Goal: Transaction & Acquisition: Purchase product/service

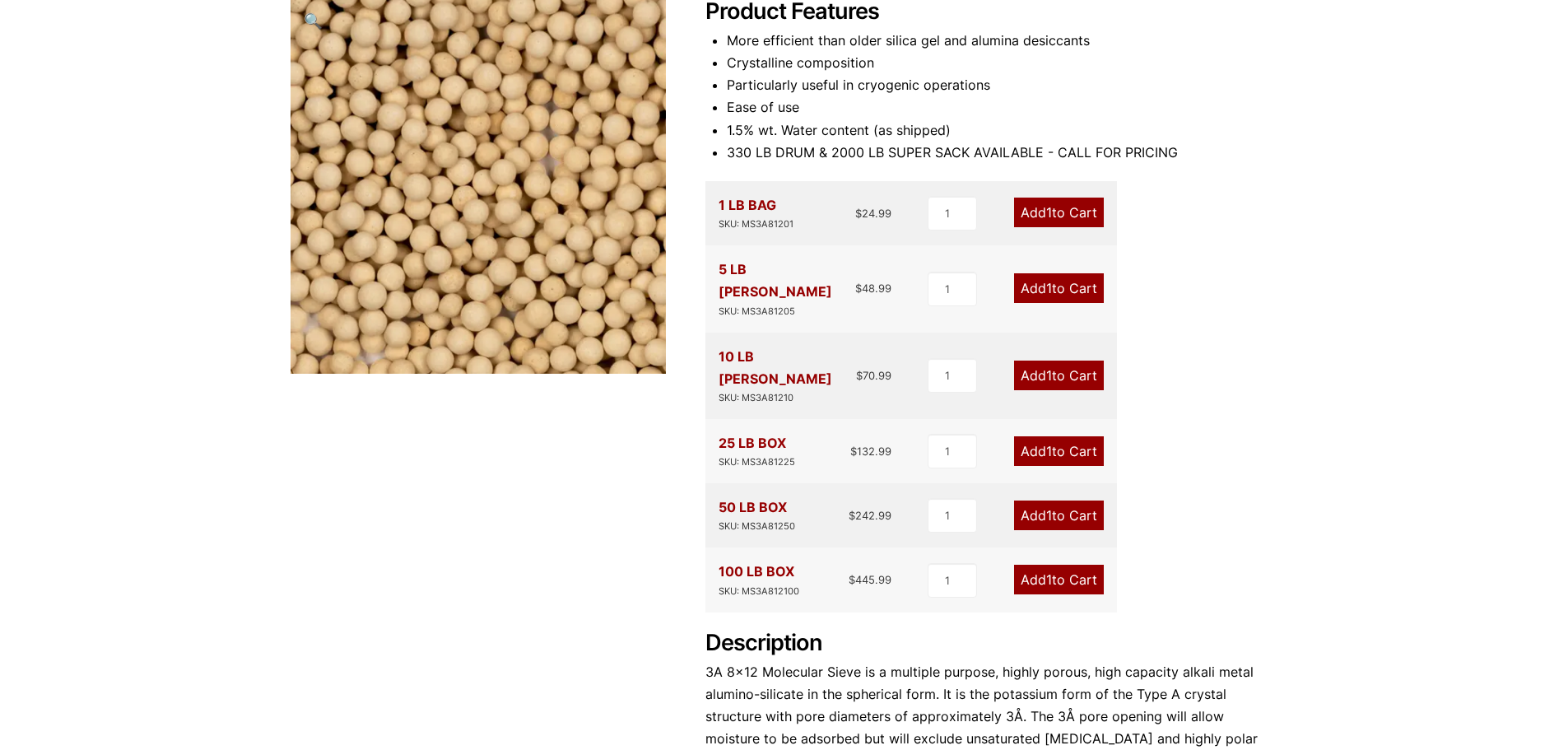
scroll to position [247, 0]
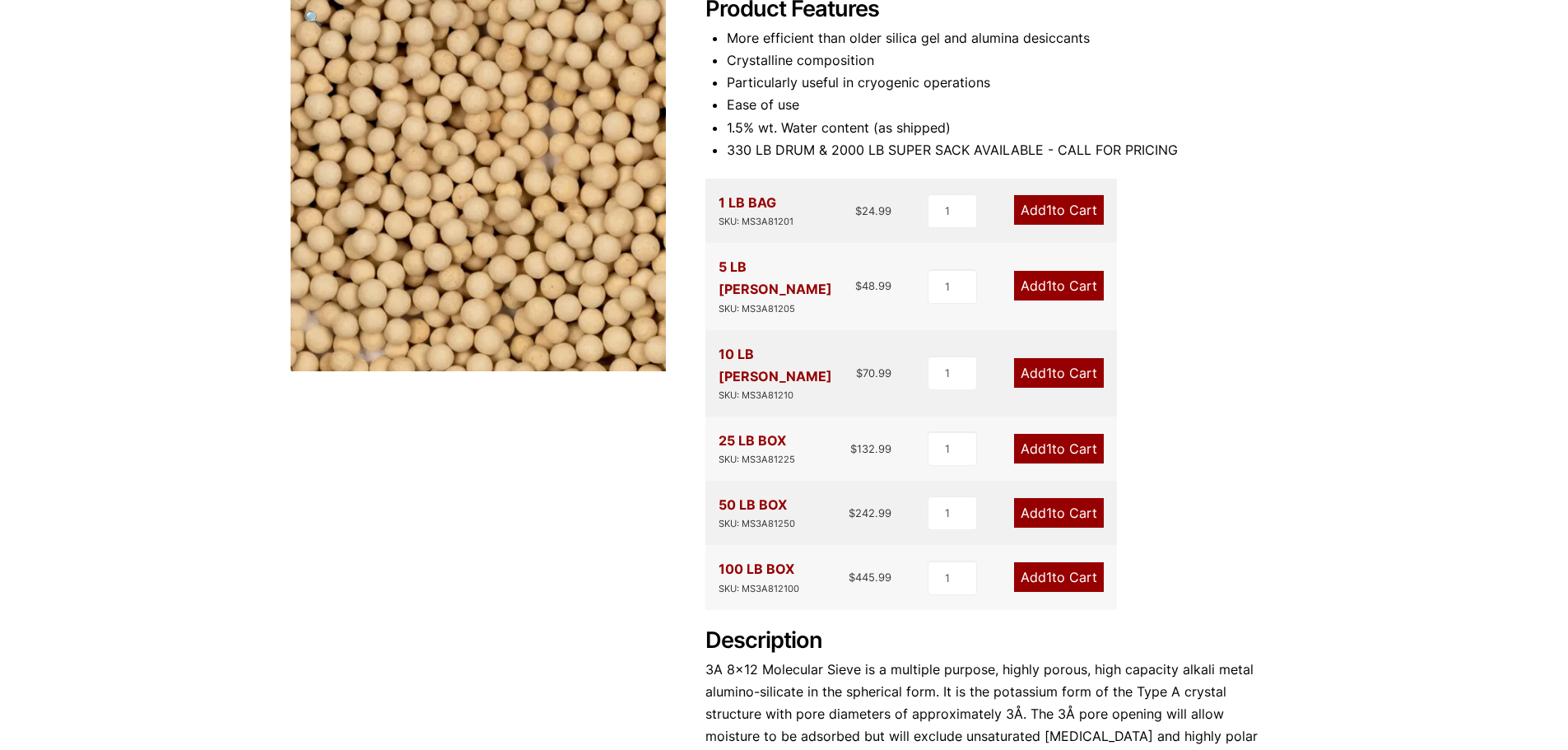
click at [1053, 278] on link "Add 1 to Cart" at bounding box center [1059, 286] width 90 height 30
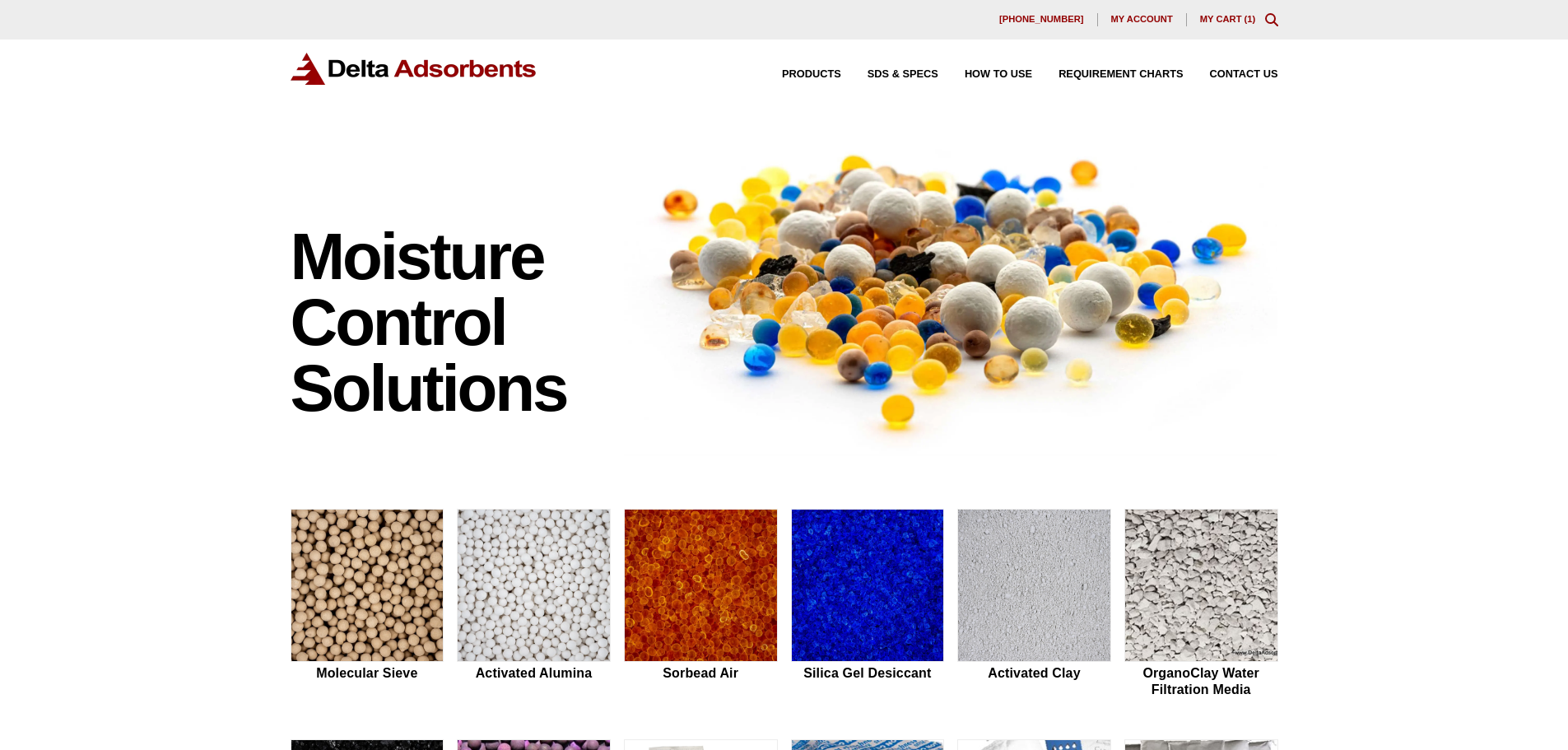
click at [1223, 16] on link "My Cart ( 1 )" at bounding box center [1228, 19] width 56 height 10
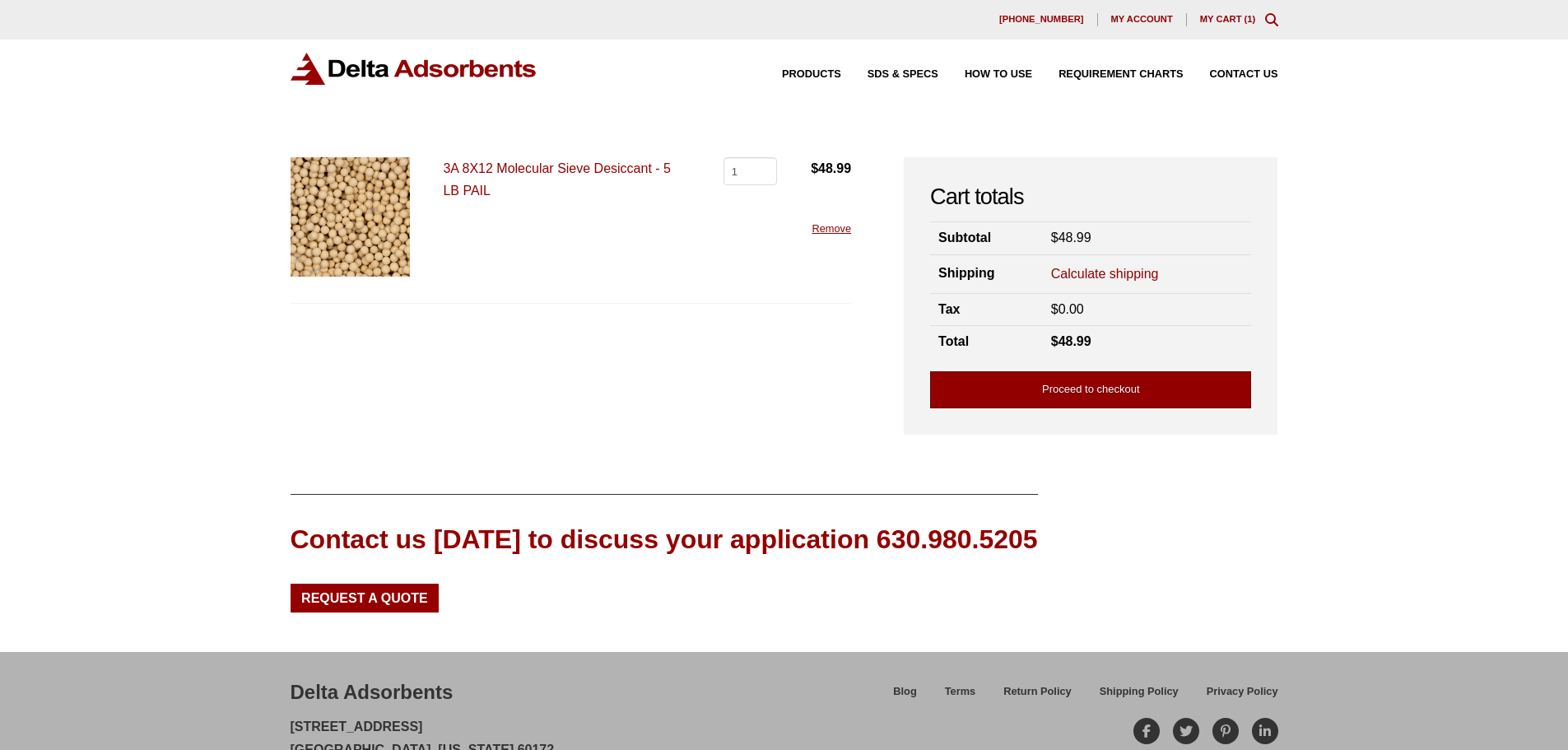
click at [1116, 383] on link "Proceed to checkout" at bounding box center [1090, 390] width 321 height 37
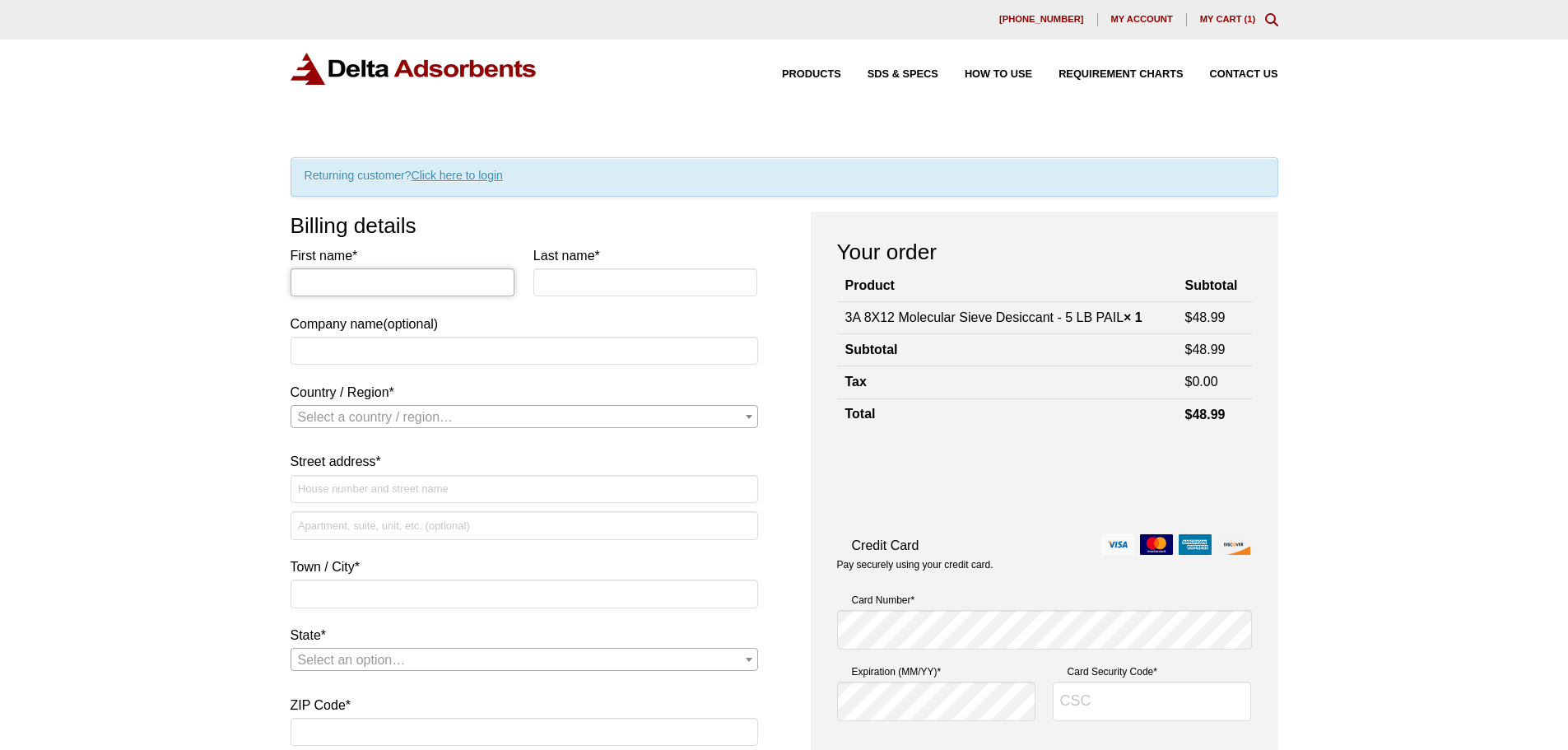
click at [416, 282] on input "First name *" at bounding box center [403, 282] width 225 height 28
type input "EDUARDO"
click at [571, 291] on input "Last name *" at bounding box center [646, 282] width 225 height 28
type input "Rodriguez"
click at [456, 340] on input "Company name (optional)" at bounding box center [525, 351] width 468 height 28
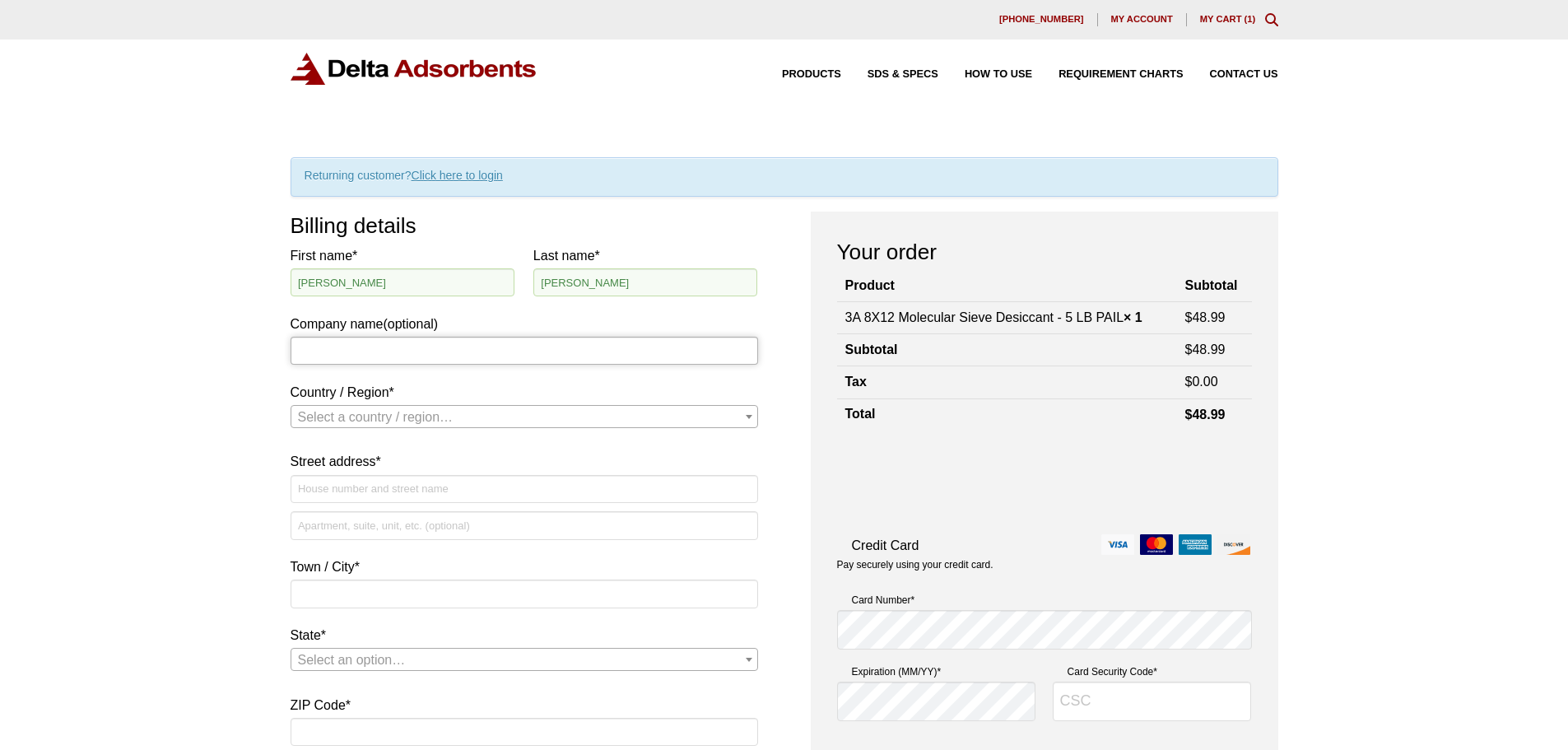
type input "FRCA Corporation"
click at [391, 415] on span "Select a country / region…" at bounding box center [376, 416] width 155 height 14
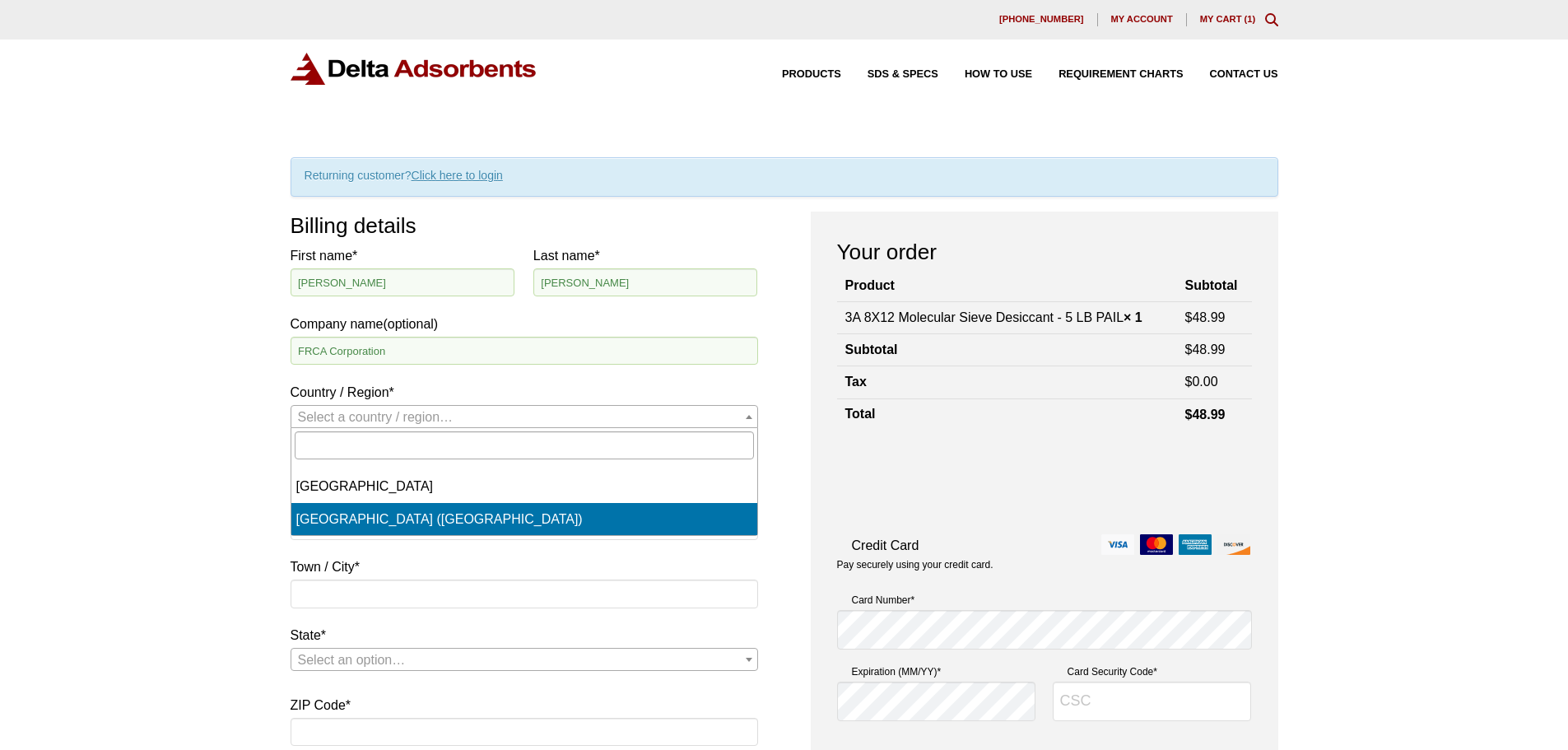
select select "US"
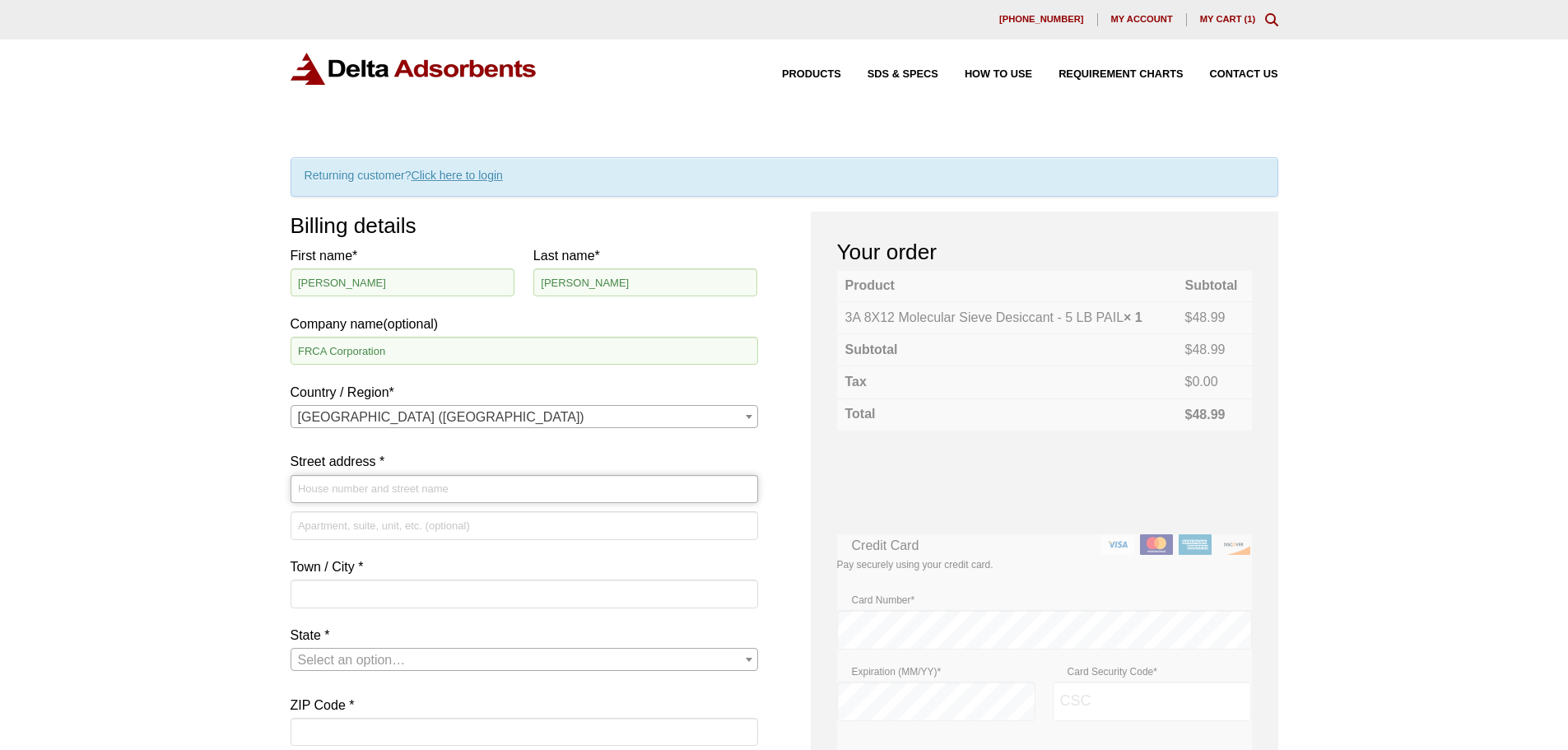
click at [361, 488] on input "Street address *" at bounding box center [525, 489] width 468 height 28
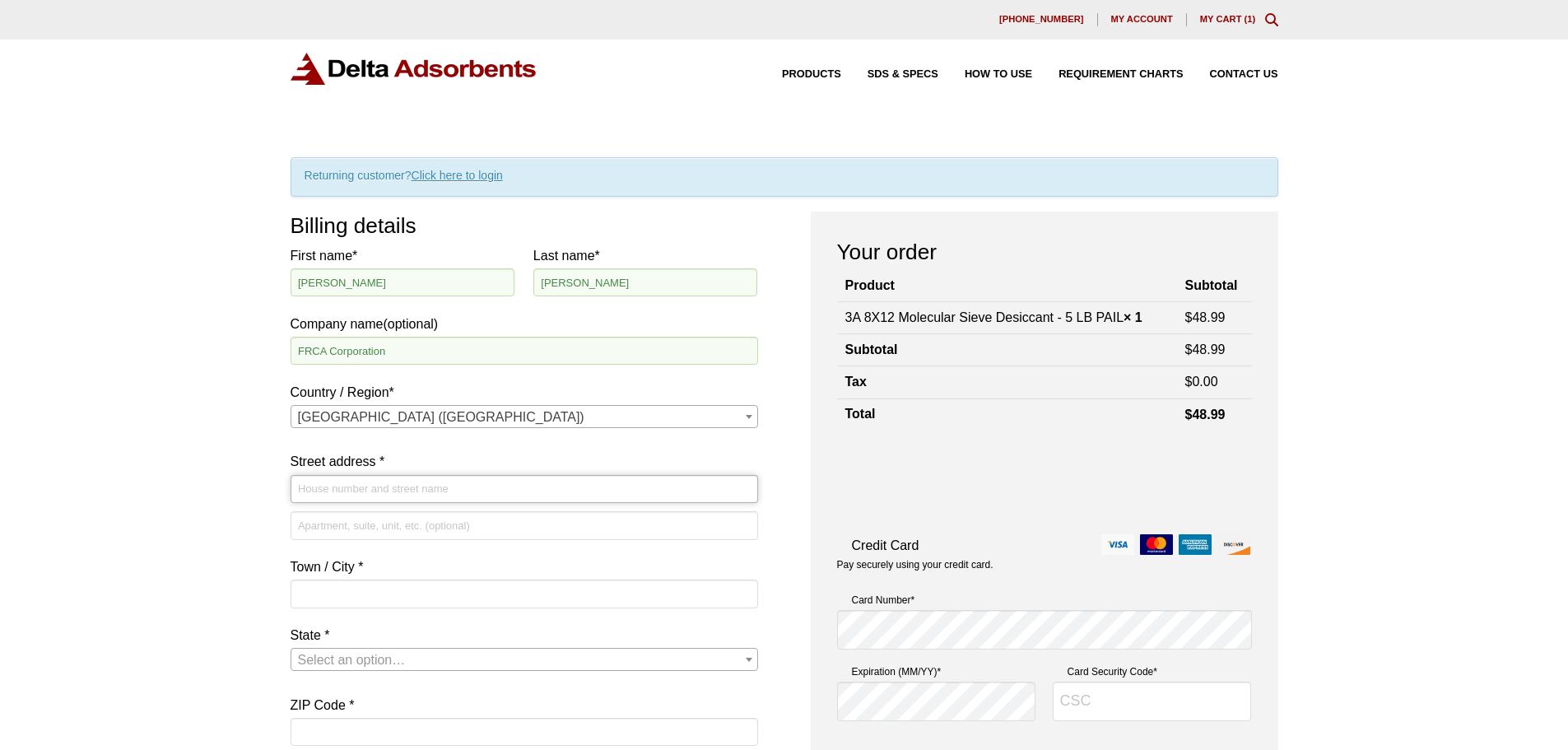
type input "13275 SW 136 STREET"
click at [376, 521] on input "Apartment, suite, unit, etc. (optional)" at bounding box center [525, 526] width 468 height 28
type input "UNIT #2"
click at [326, 602] on input "Town / City *" at bounding box center [525, 594] width 468 height 28
type input "MIAMI"
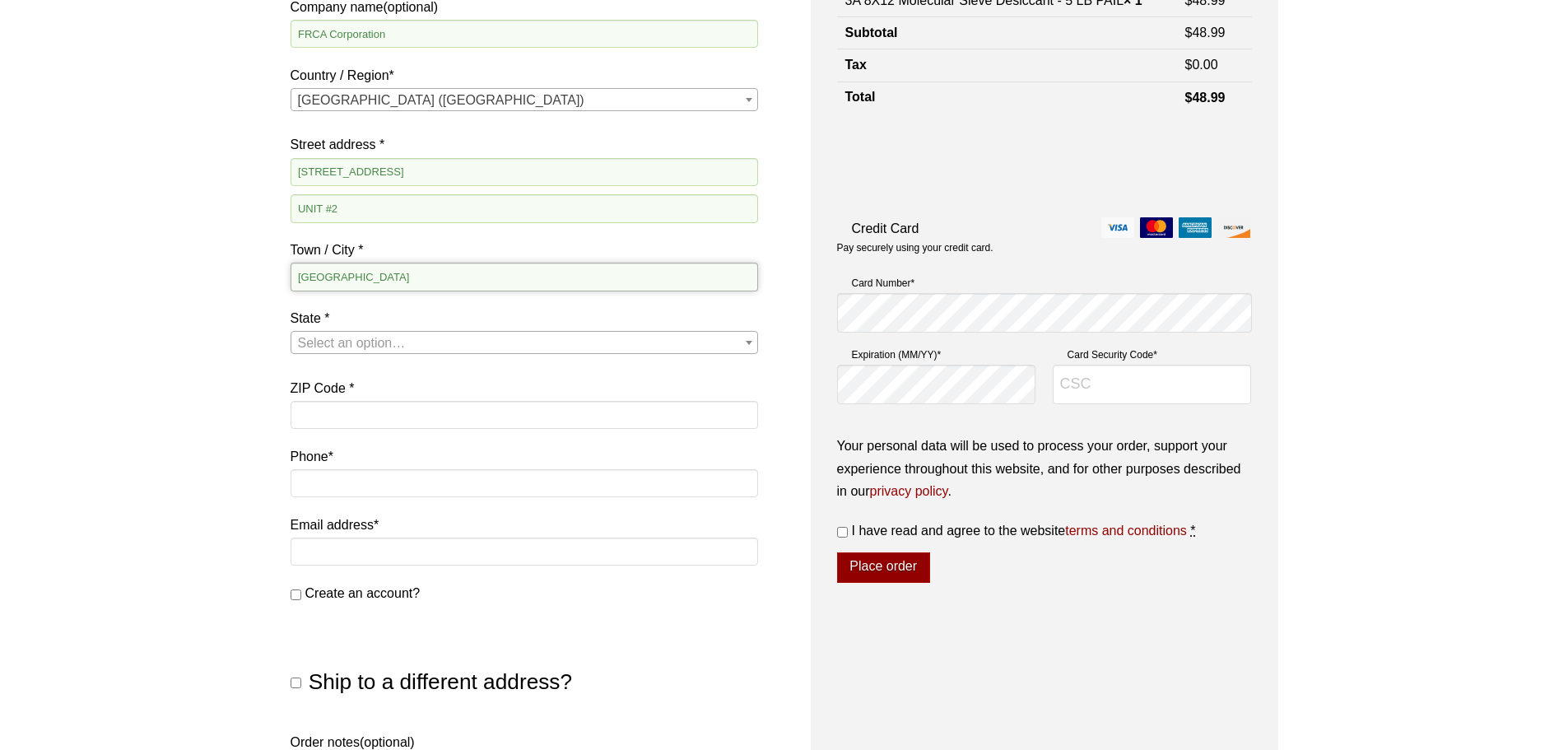
scroll to position [329, 0]
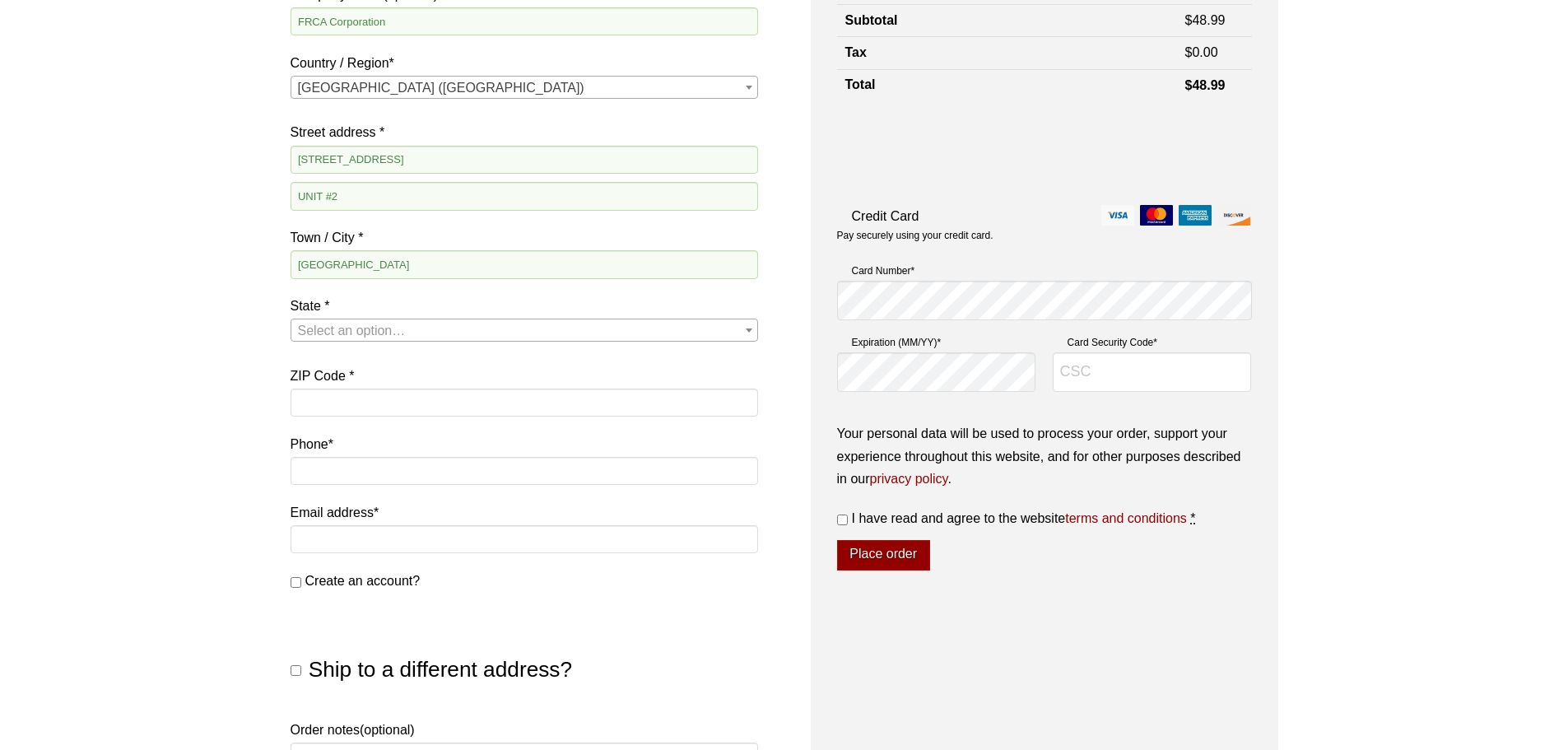
click at [387, 330] on span "Select an option…" at bounding box center [352, 330] width 108 height 14
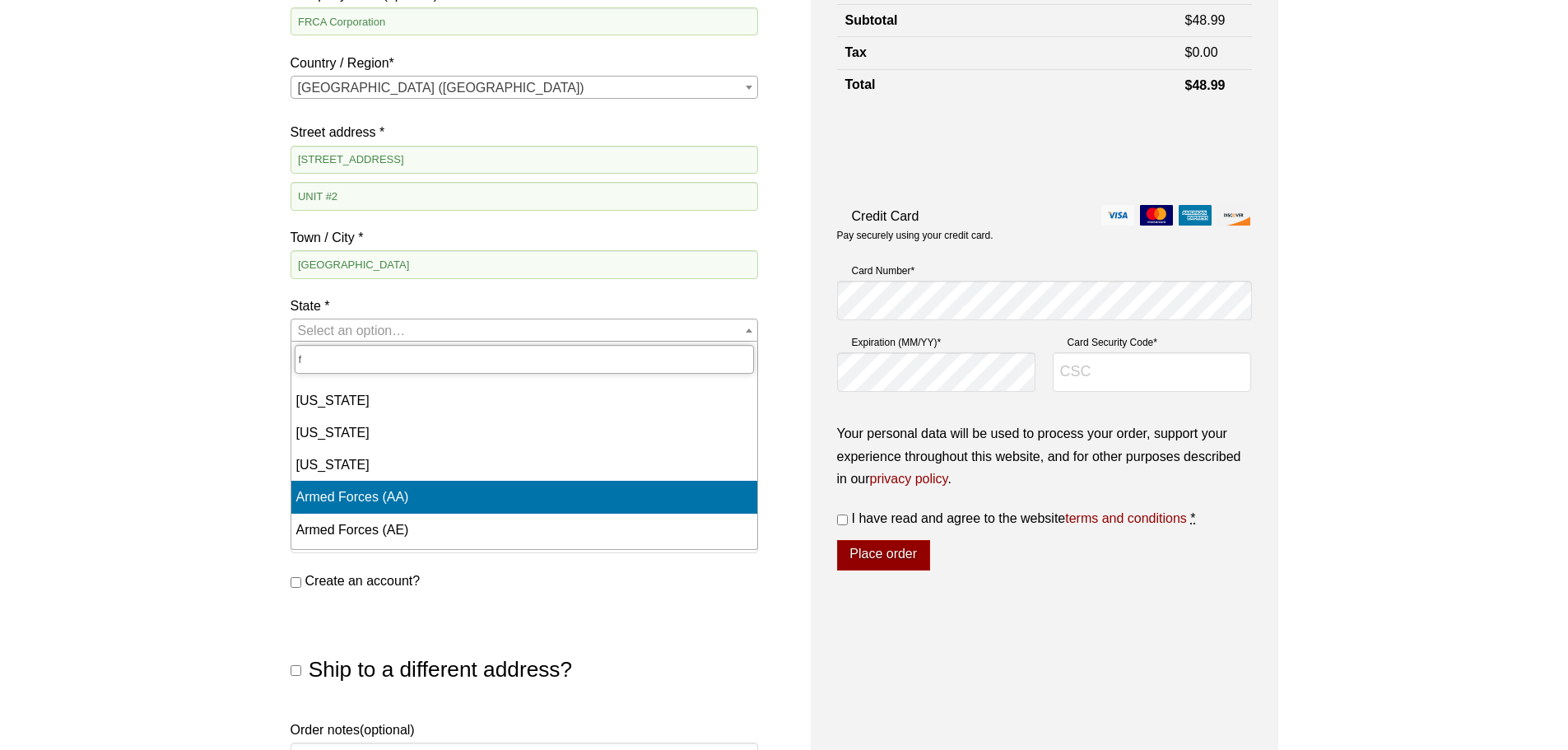
type input "f"
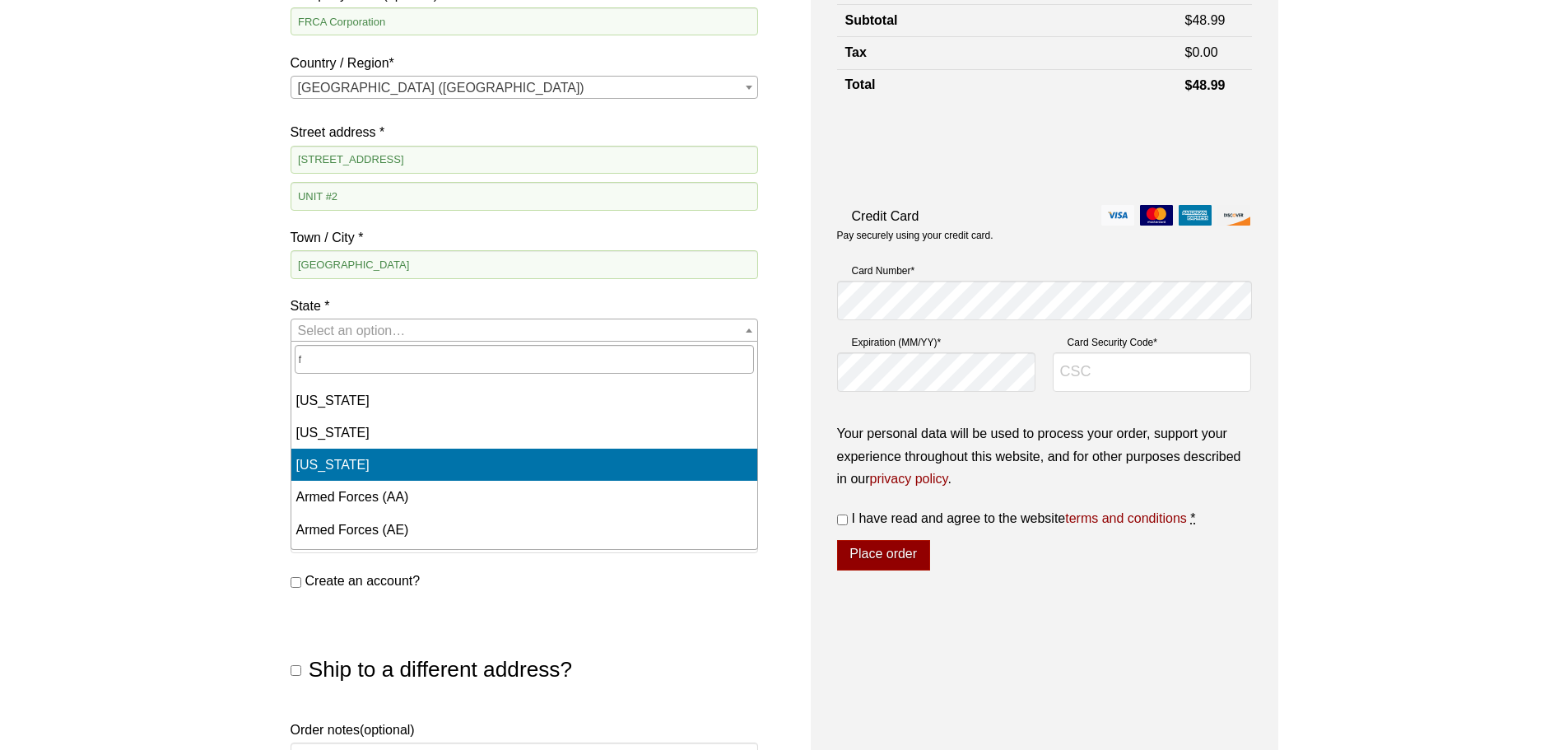
select select "FL"
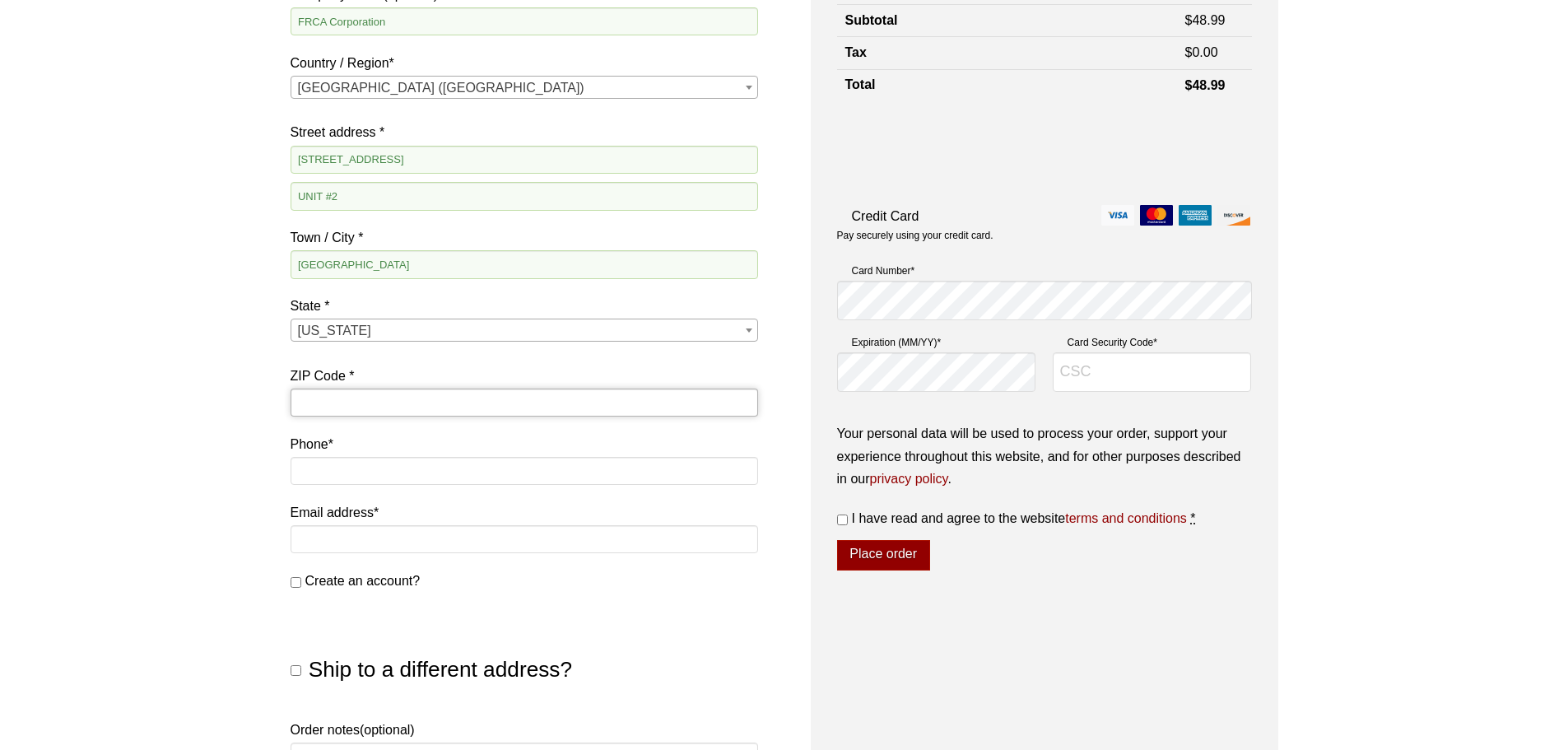
click at [369, 401] on input "ZIP Code *" at bounding box center [525, 402] width 468 height 28
type input "33186"
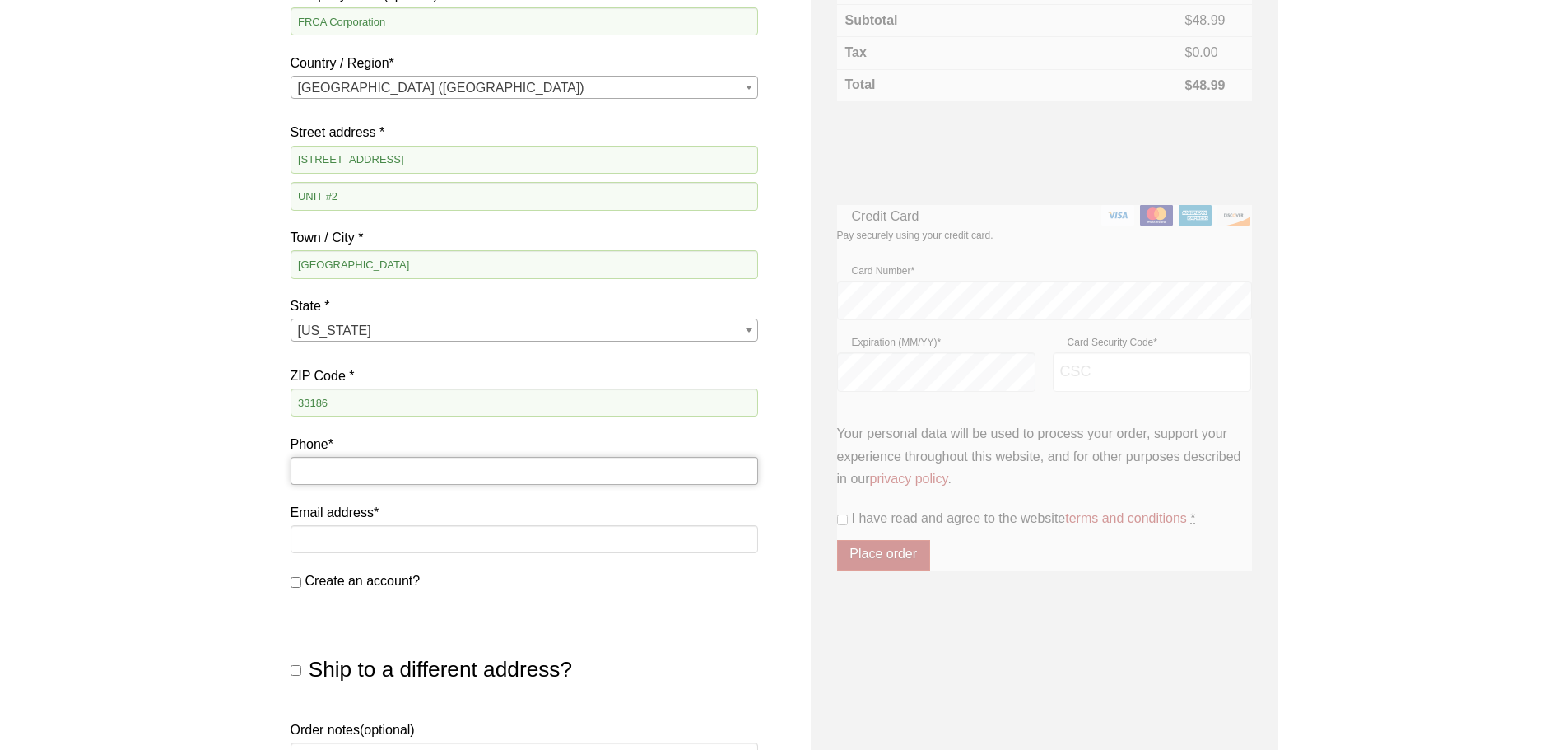
click at [370, 481] on input "Phone *" at bounding box center [525, 470] width 468 height 28
type input "3052356526"
click at [413, 538] on input "Email address *" at bounding box center [525, 539] width 468 height 28
type input "ONLINE@FRCA.COM"
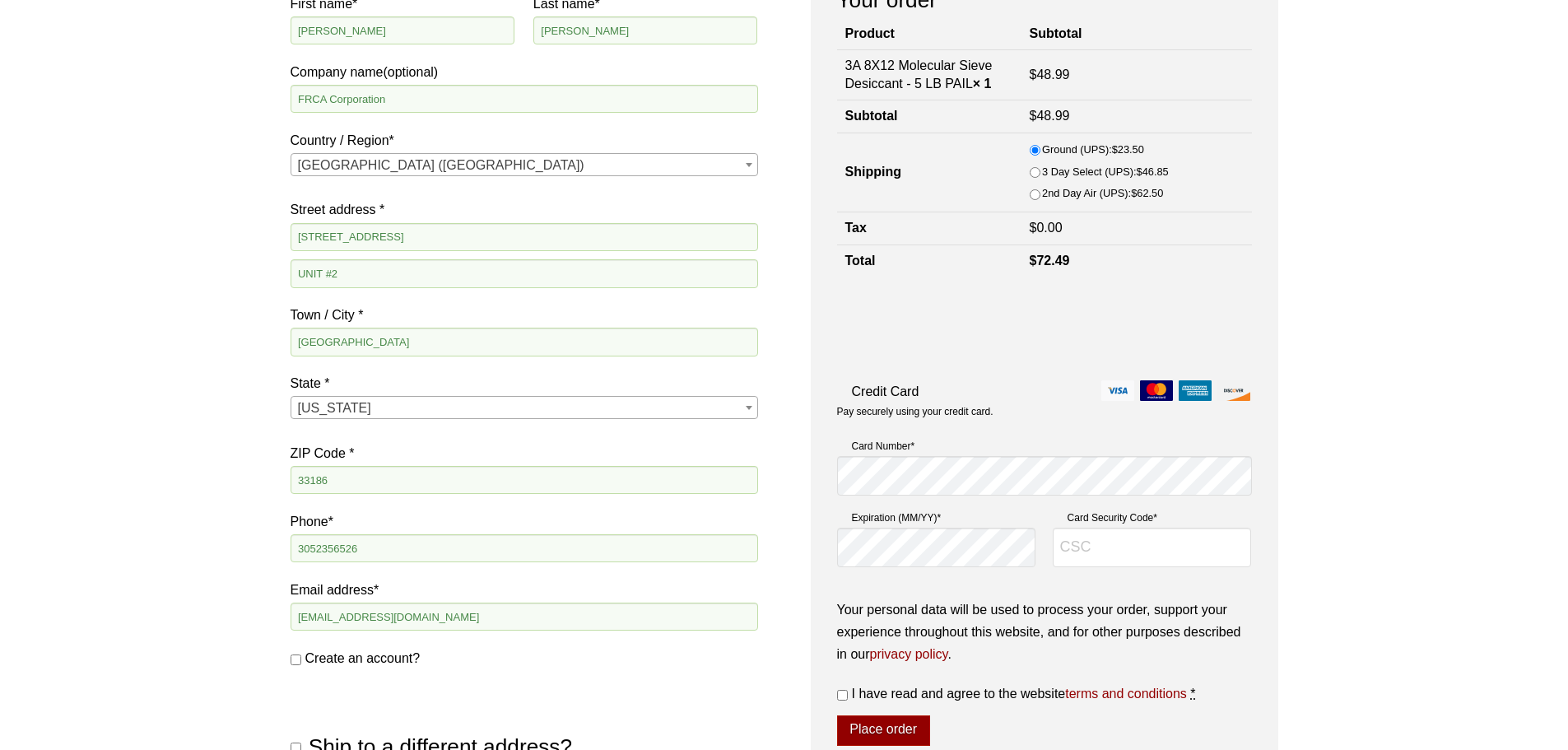
scroll to position [0, 0]
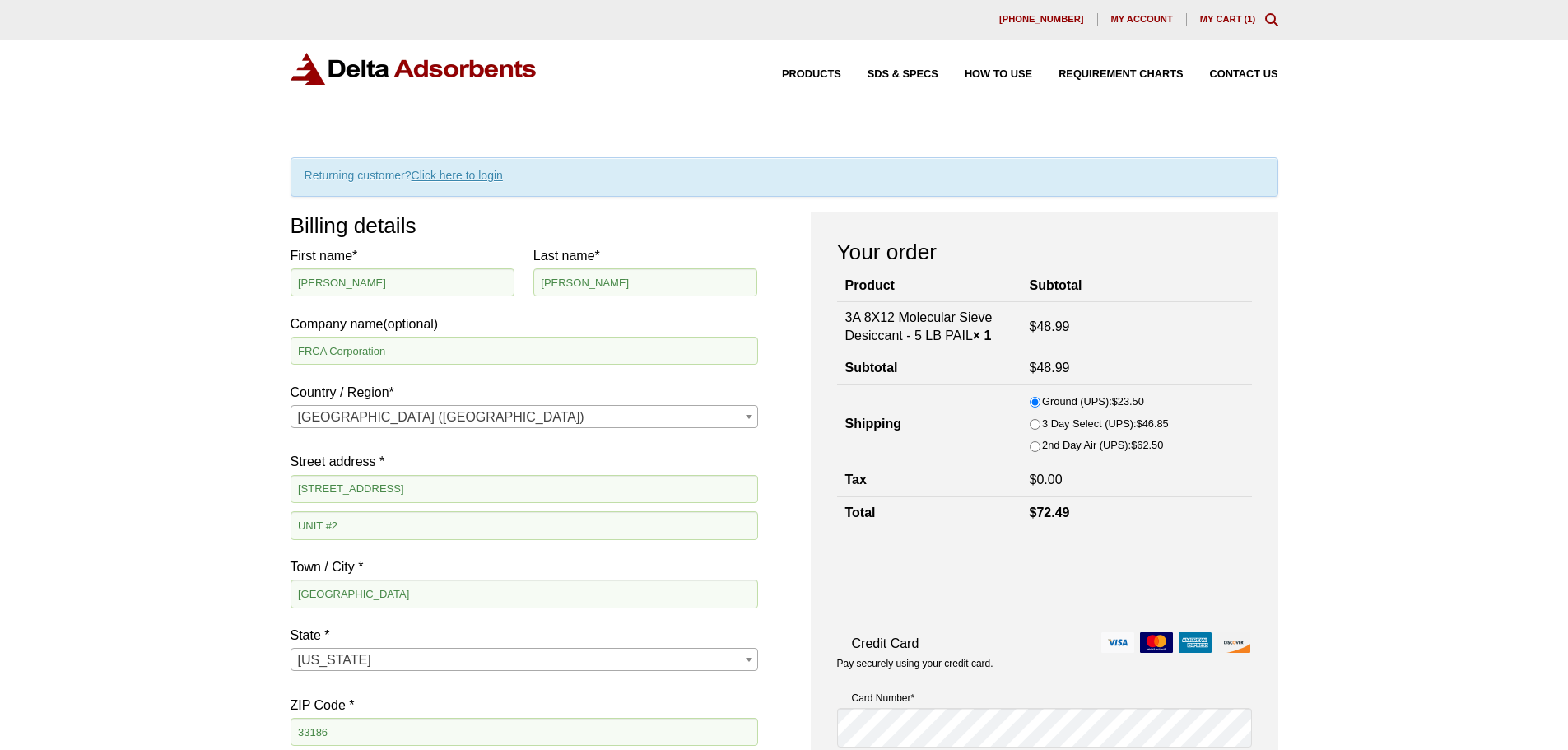
click at [1223, 18] on link "My Cart ( 1 )" at bounding box center [1228, 19] width 56 height 10
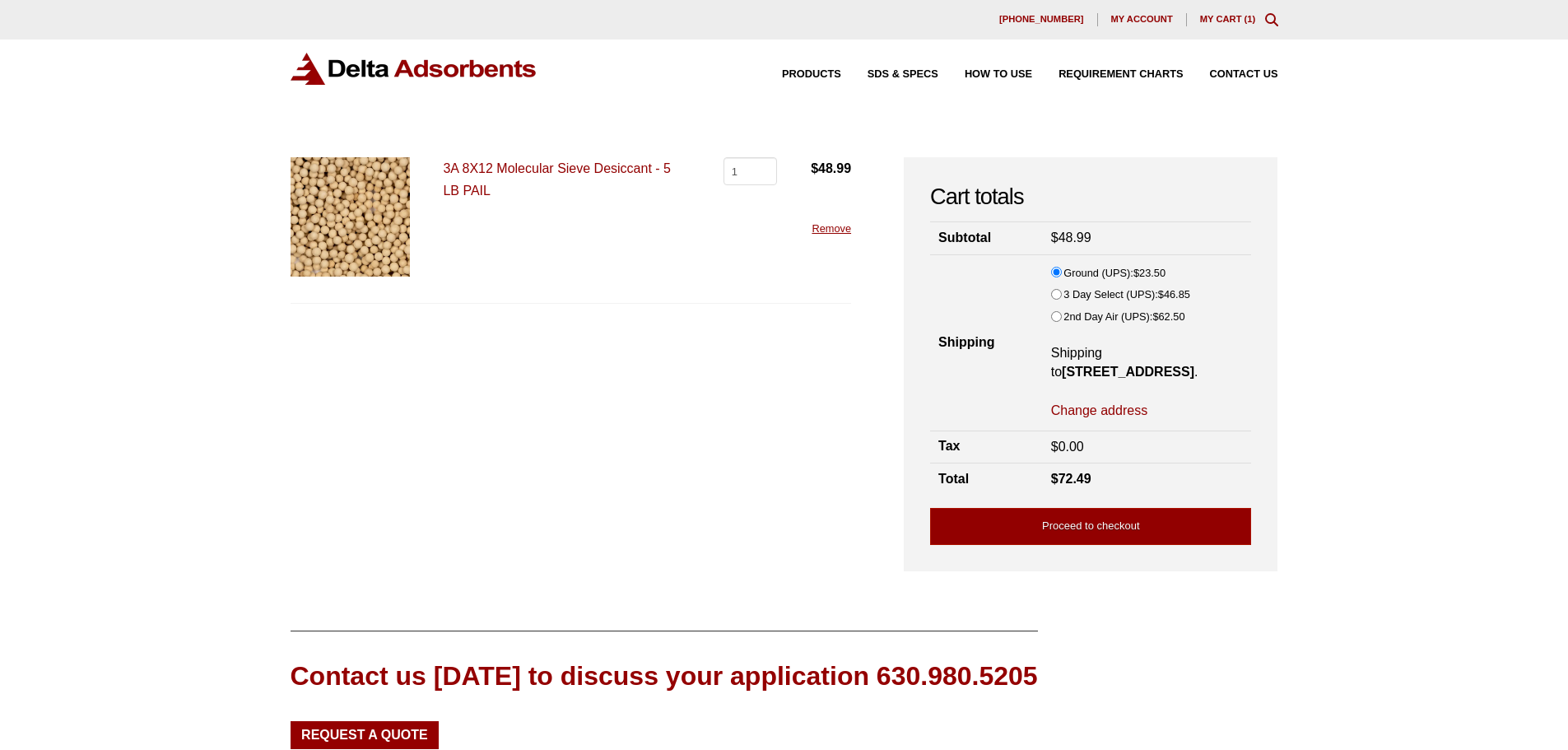
click at [487, 170] on link "3A 8X12 Molecular Sieve Desiccant - 5 LB PAIL" at bounding box center [557, 179] width 228 height 36
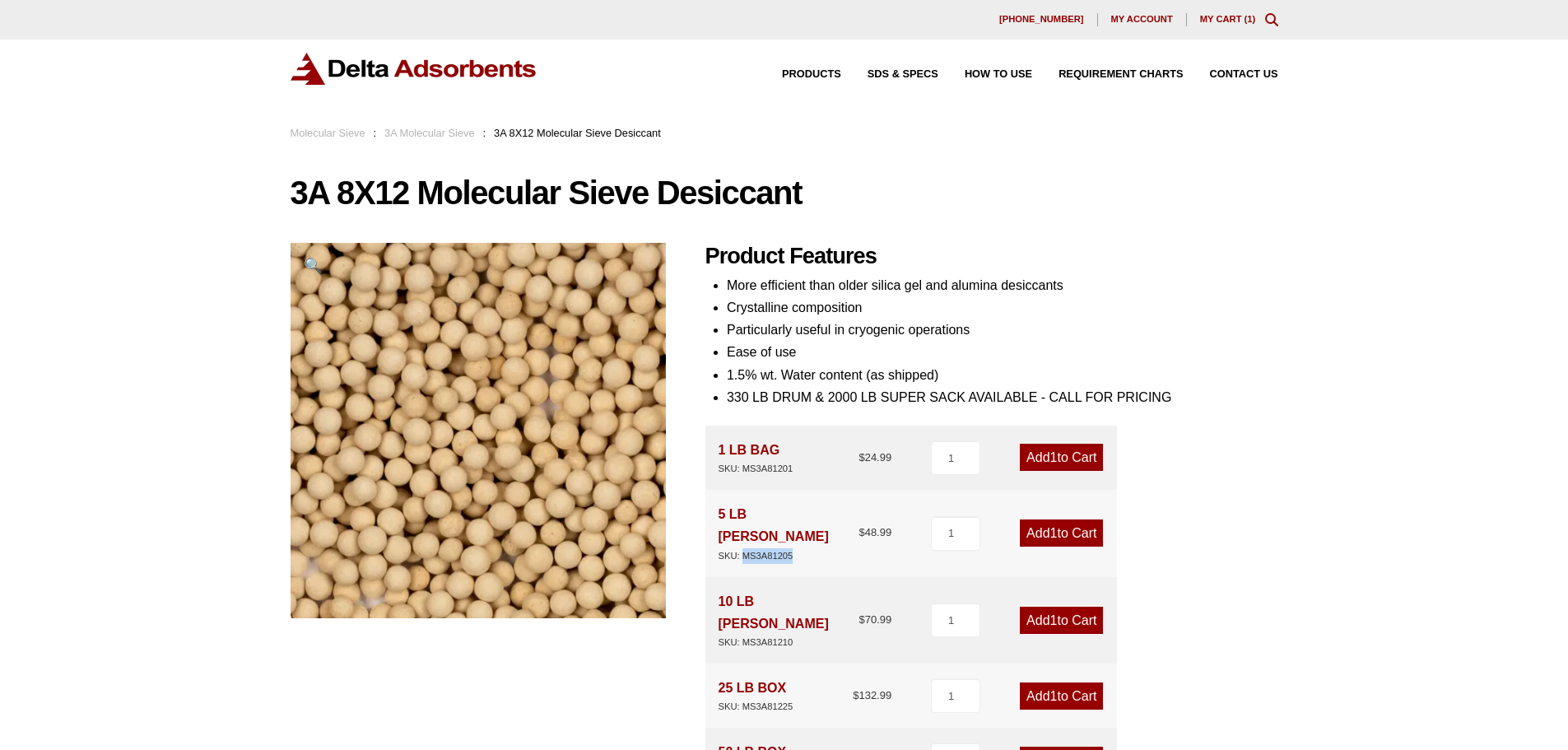
drag, startPoint x: 799, startPoint y: 532, endPoint x: 745, endPoint y: 532, distance: 54.0
click at [745, 532] on div "5 LB PAIL SKU: MS3A81205 $ 48.99" at bounding box center [806, 533] width 174 height 60
copy div "MS3A81205"
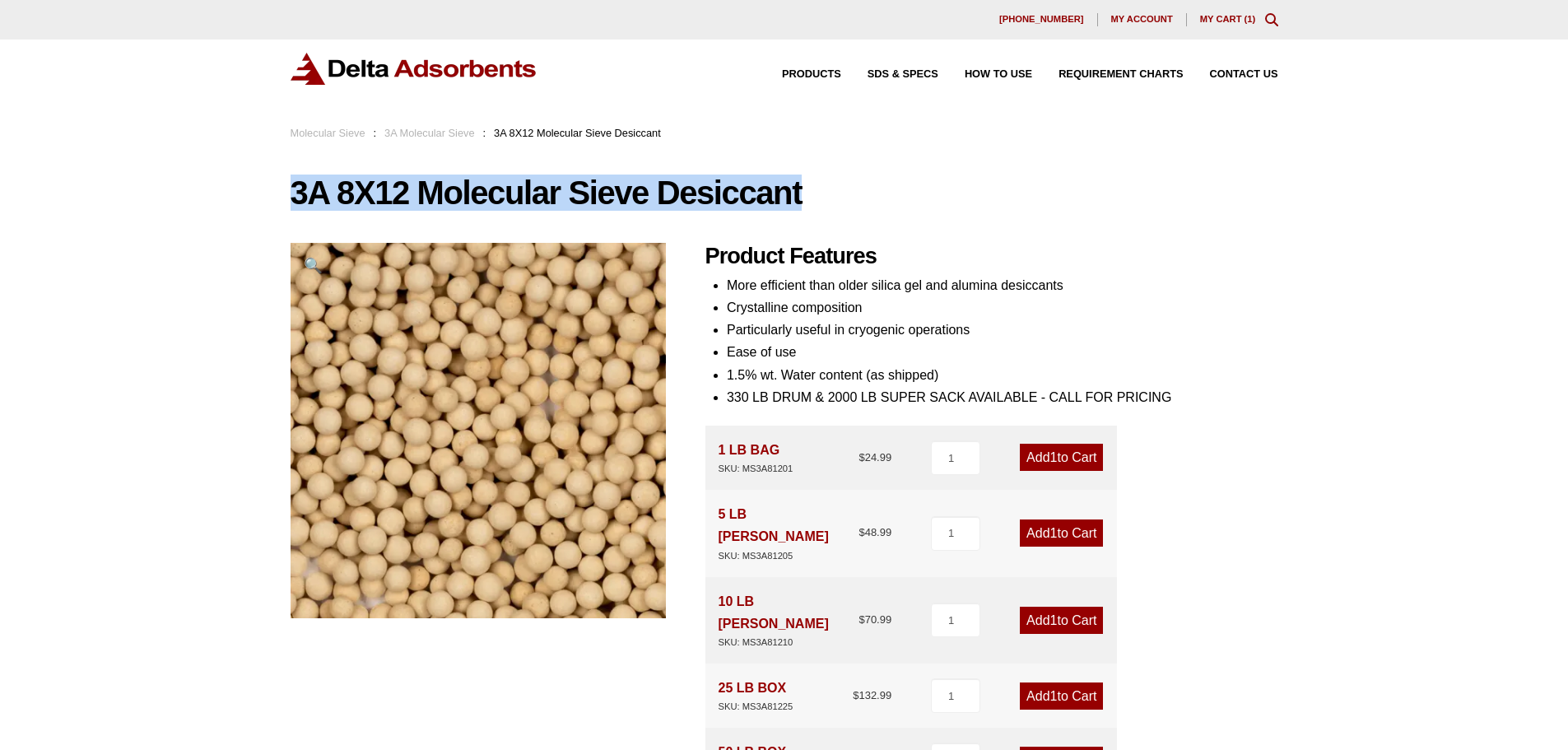
drag, startPoint x: 690, startPoint y: 193, endPoint x: 256, endPoint y: 211, distance: 434.4
click at [256, 211] on div "Our website has detected that you are using an outdated browser that will preve…" at bounding box center [784, 753] width 1568 height 1507
copy h1 "3A 8X12 Molecular Sieve Desiccant"
click at [1232, 4] on div "[PHONE_NUMBER] My account My Cart ( 1 )" at bounding box center [784, 20] width 1568 height 39
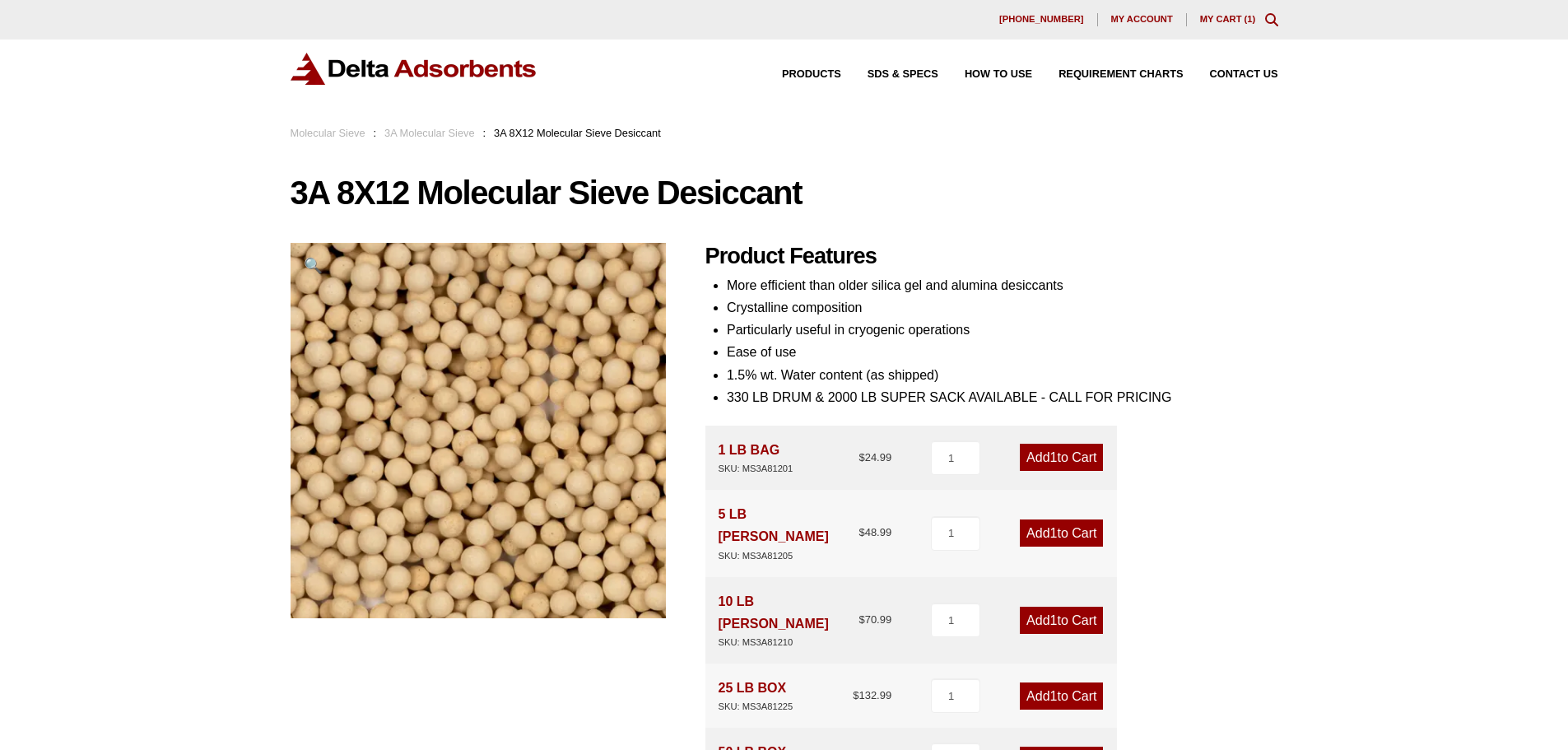
click at [1228, 14] on link "My Cart ( 1 )" at bounding box center [1228, 19] width 56 height 10
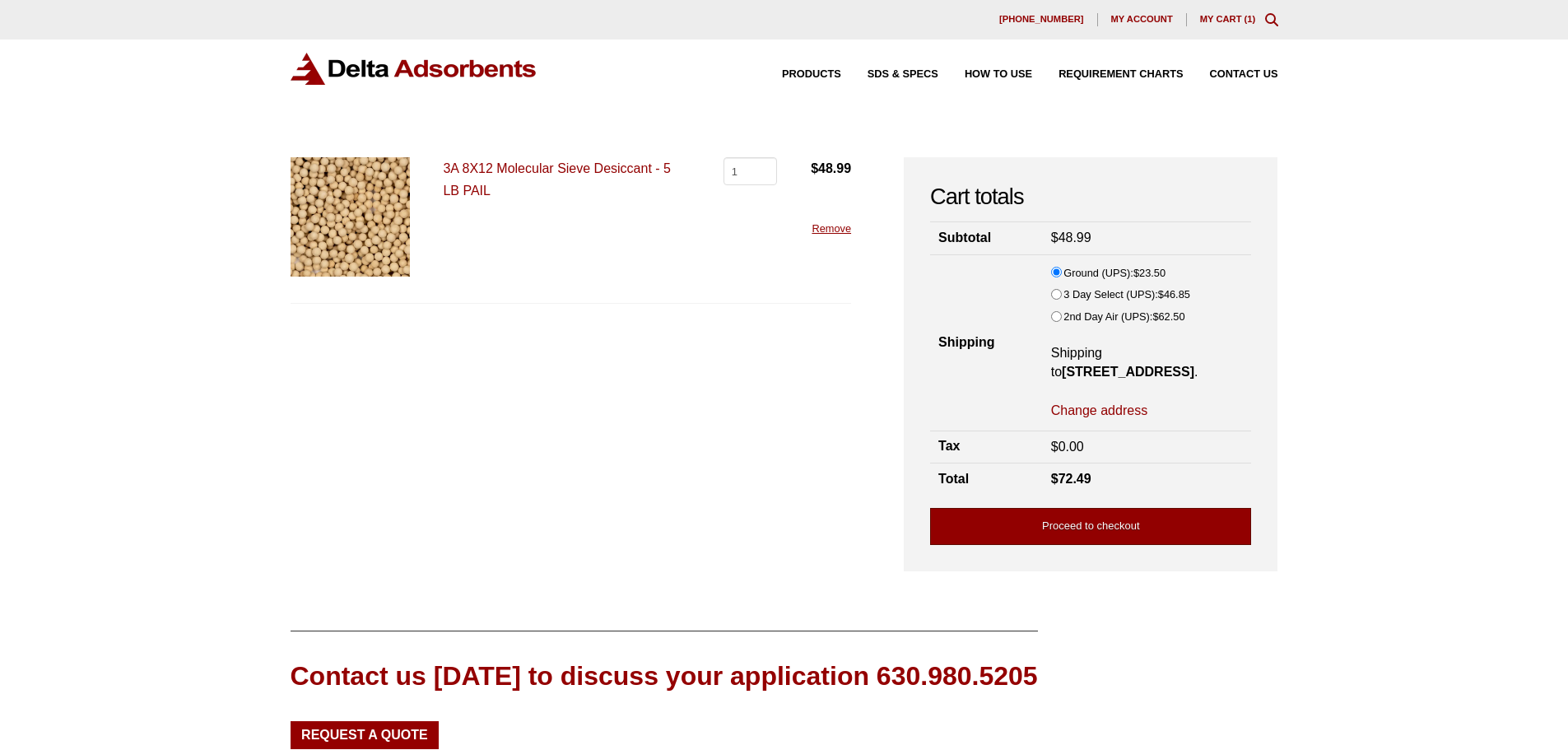
click at [1037, 545] on link "Proceed to checkout" at bounding box center [1090, 526] width 321 height 37
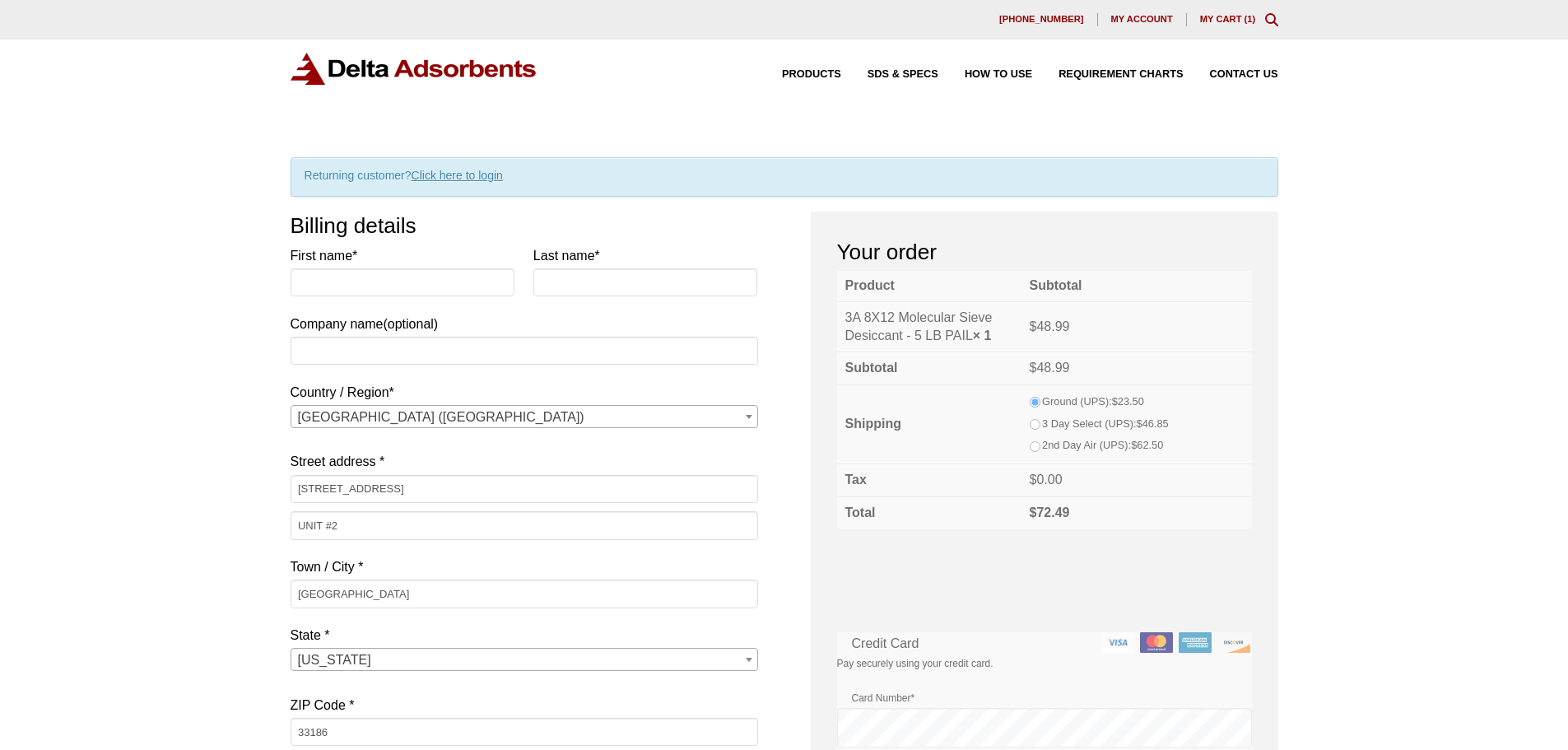
select select "FL"
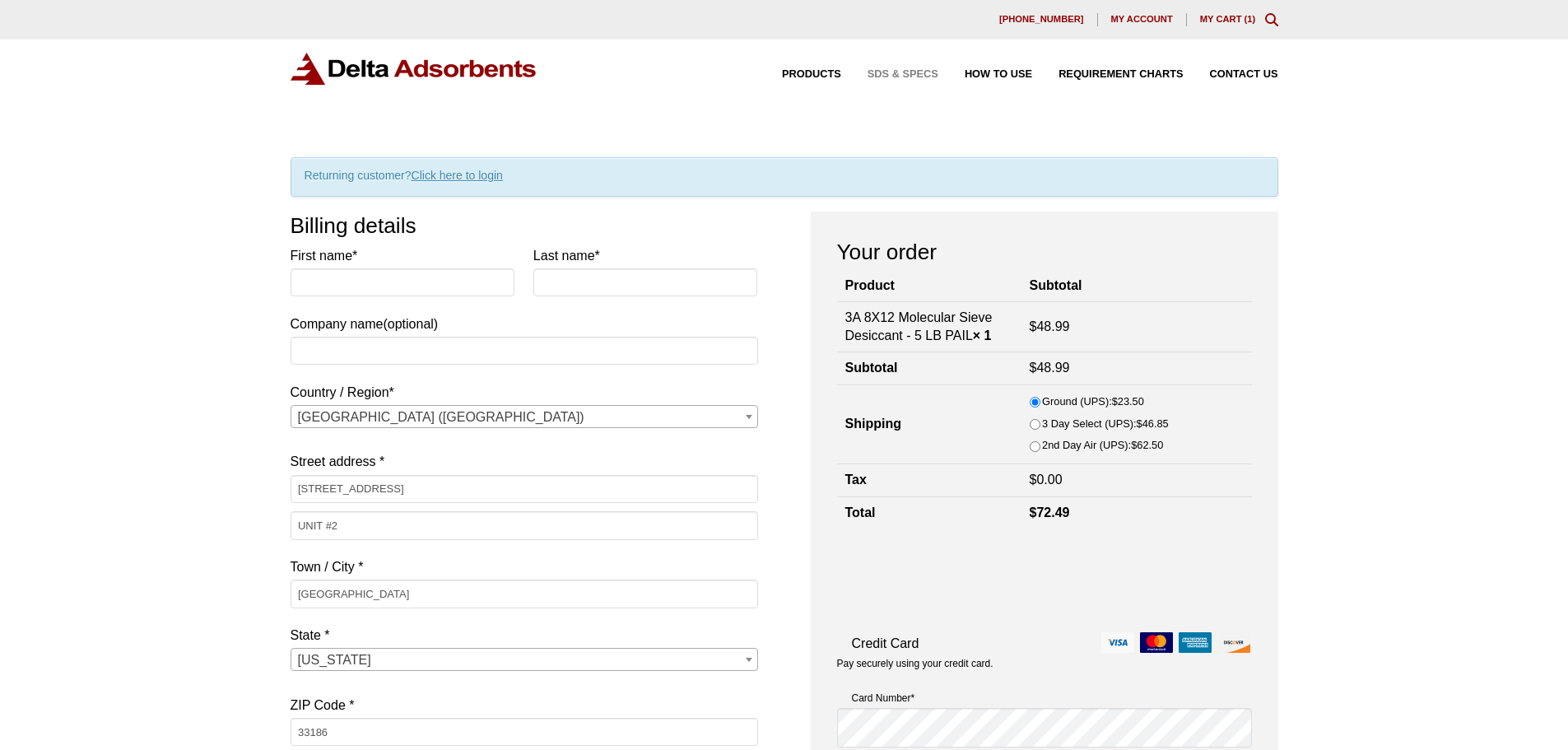
click at [899, 74] on span "SDS & SPECS" at bounding box center [904, 74] width 71 height 10
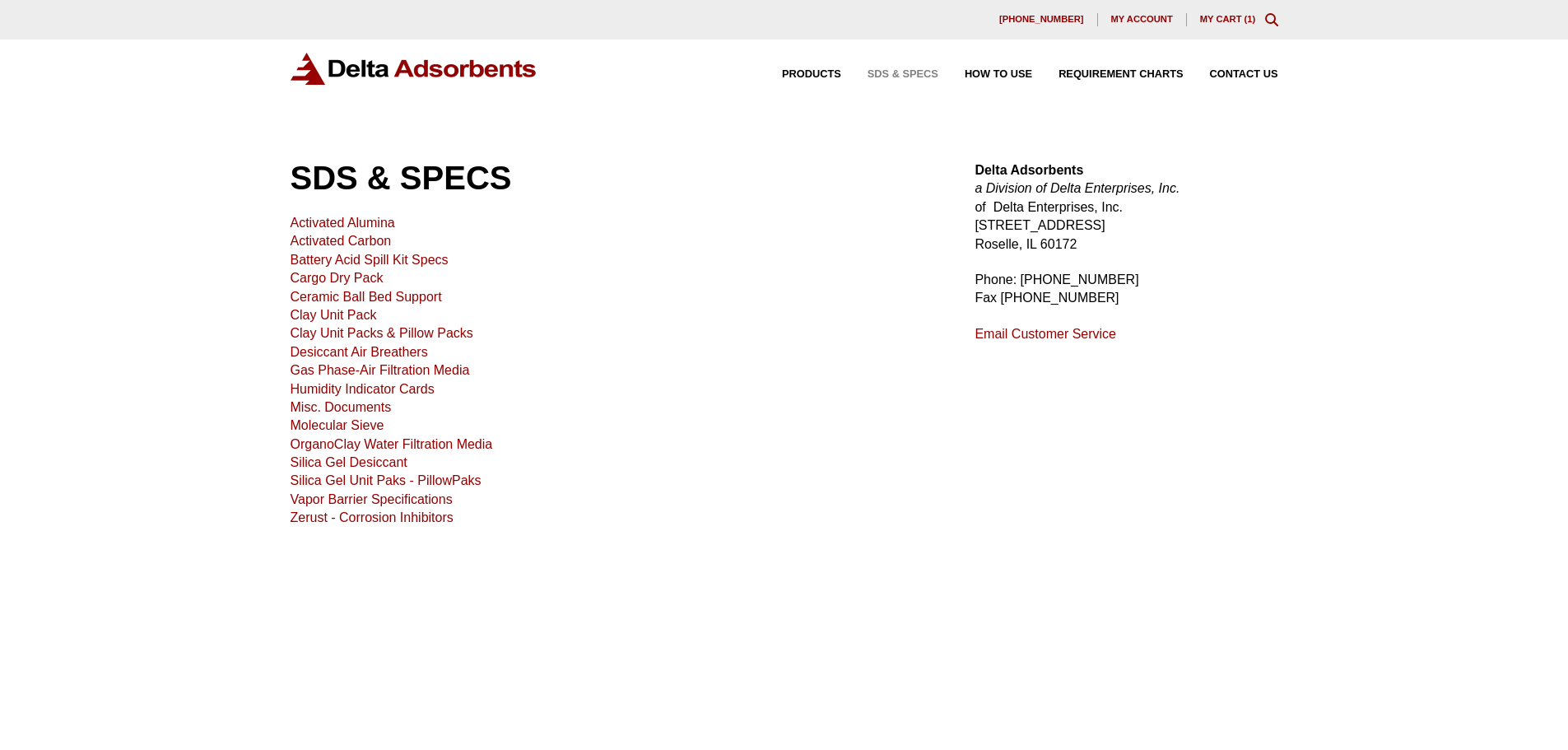
click at [353, 426] on link "Molecular Sieve" at bounding box center [338, 425] width 94 height 14
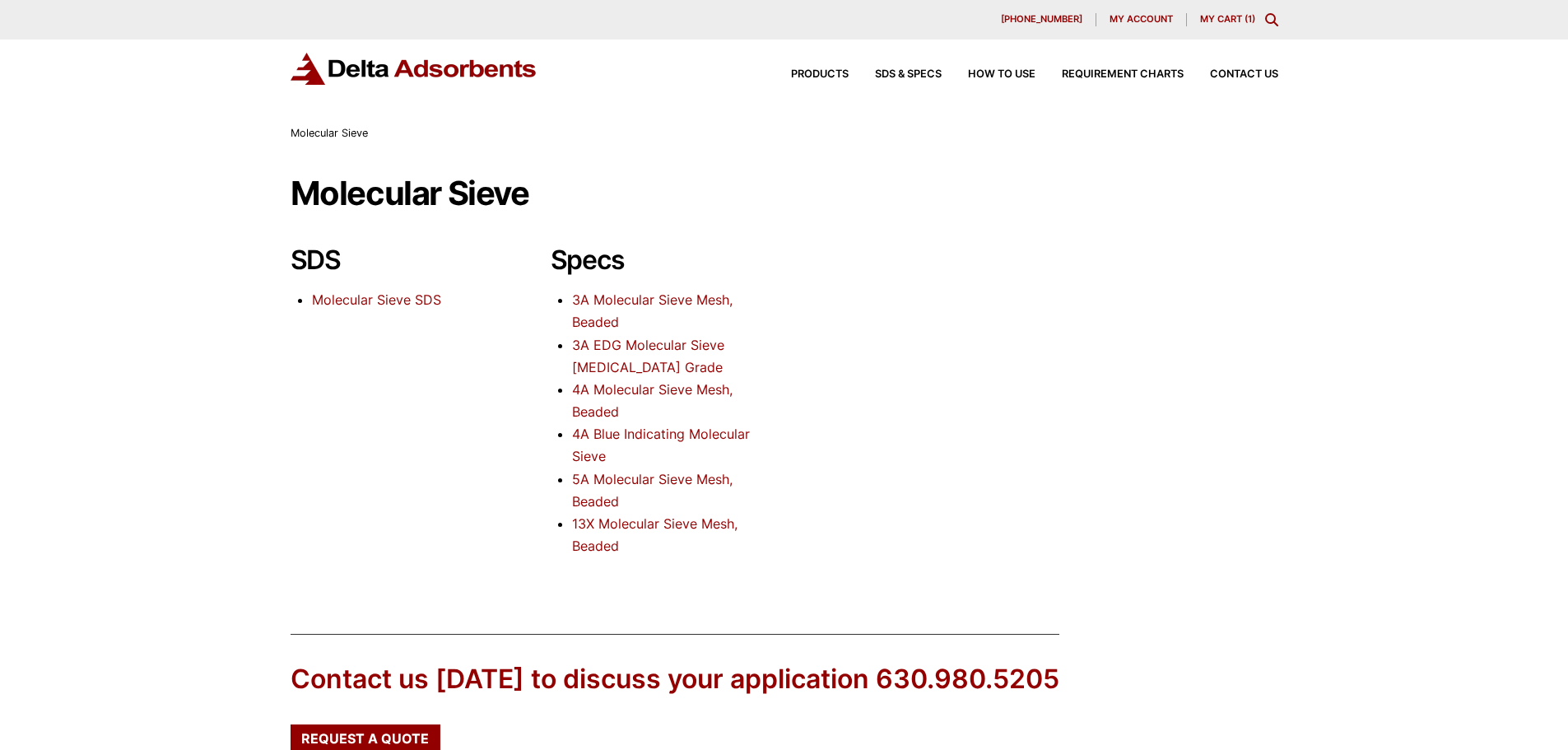
click at [648, 300] on link "3A Molecular Sieve Mesh, Beaded" at bounding box center [653, 310] width 161 height 38
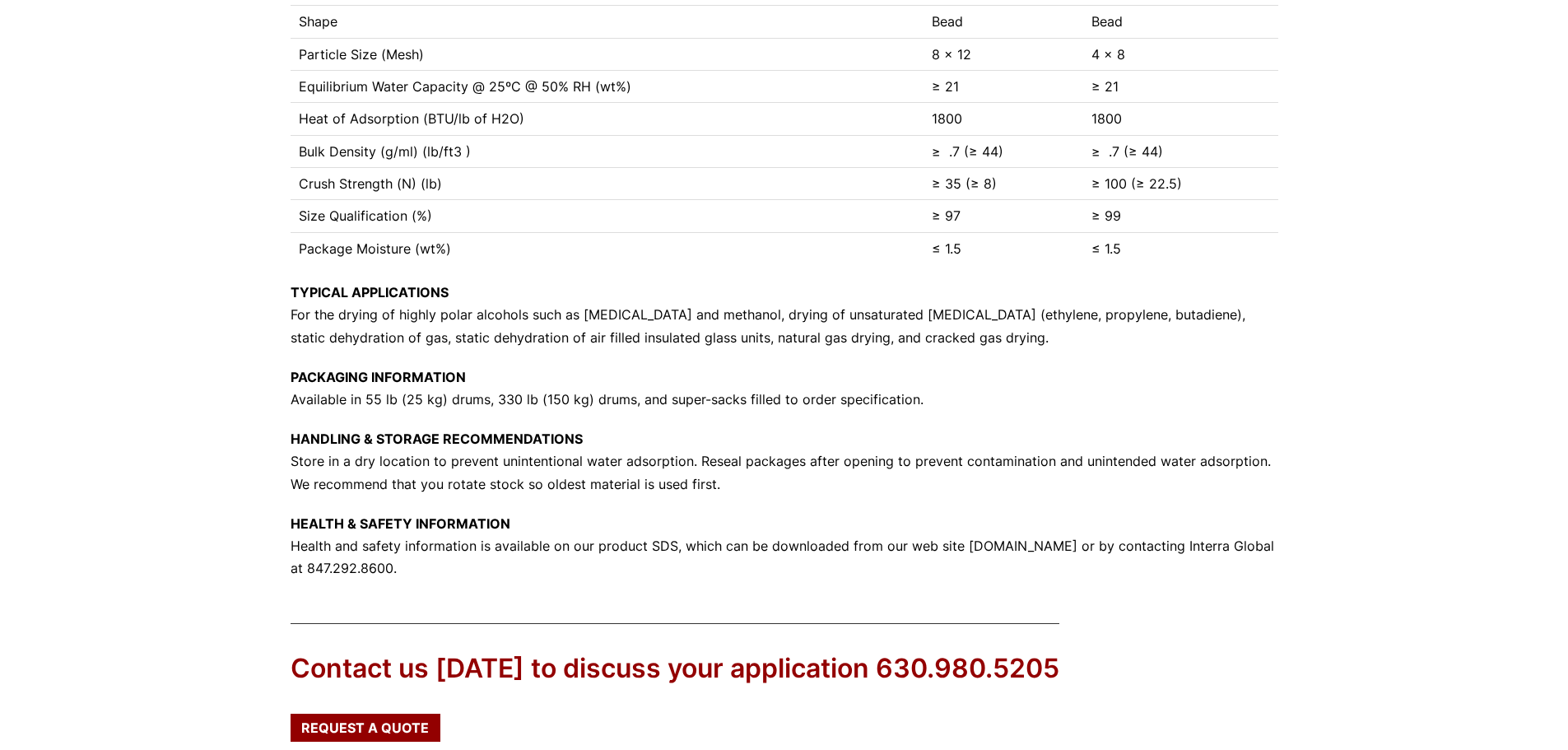
scroll to position [576, 0]
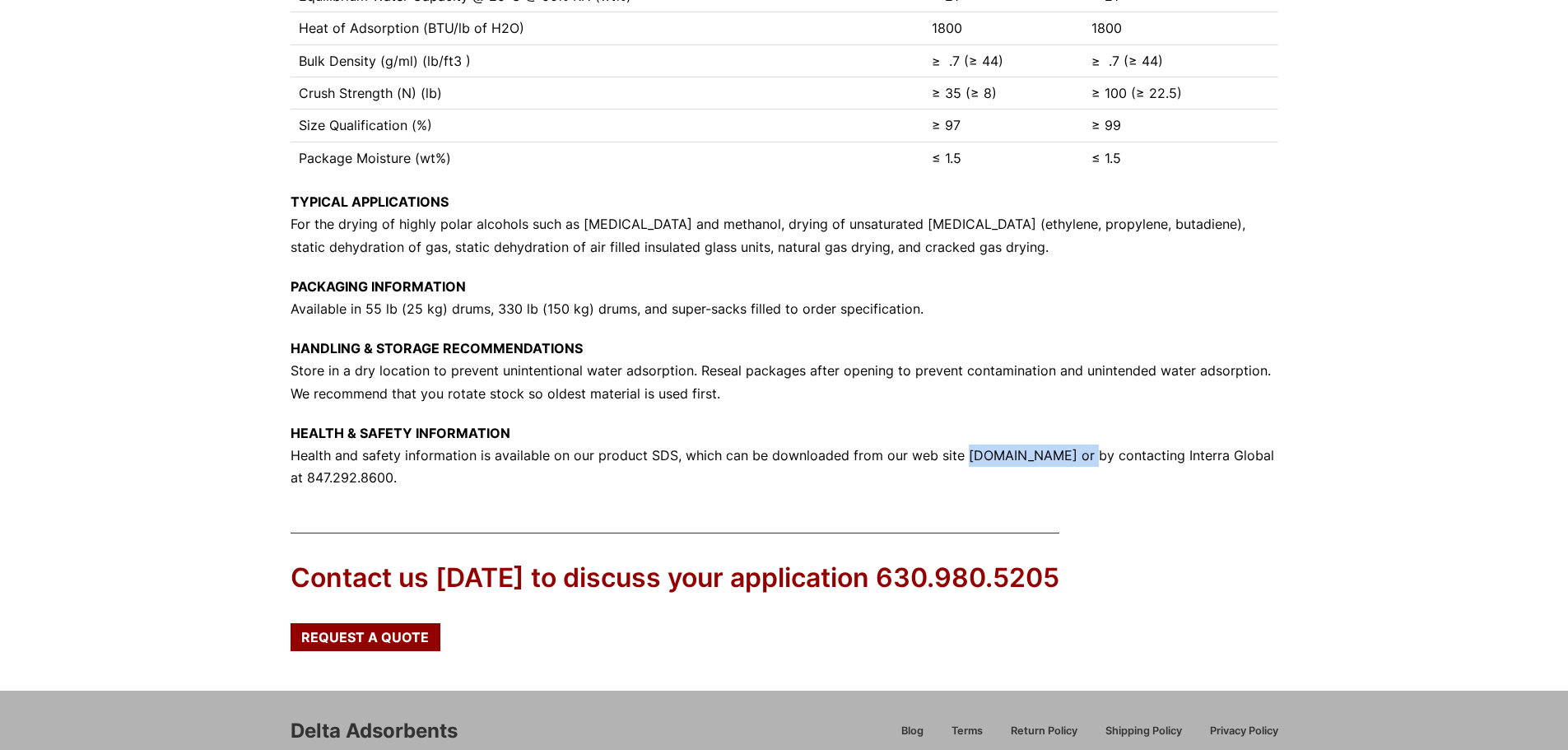
drag, startPoint x: 1066, startPoint y: 463, endPoint x: 957, endPoint y: 467, distance: 109.1
click at [957, 467] on p "HEALTH & SAFETY INFORMATION Health and safety information is available on our p…" at bounding box center [785, 455] width 988 height 67
copy p "interraglobal.com"
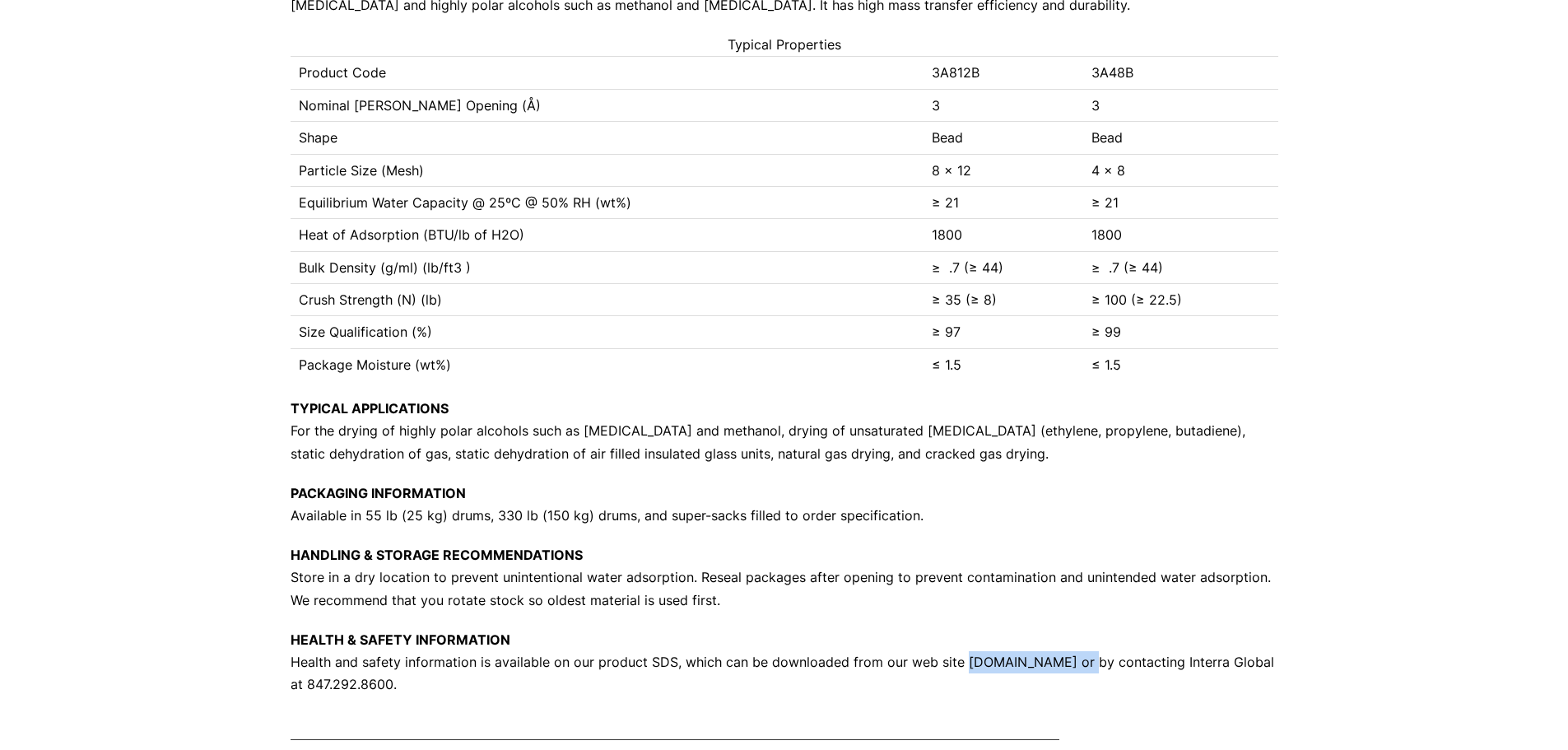
scroll to position [0, 0]
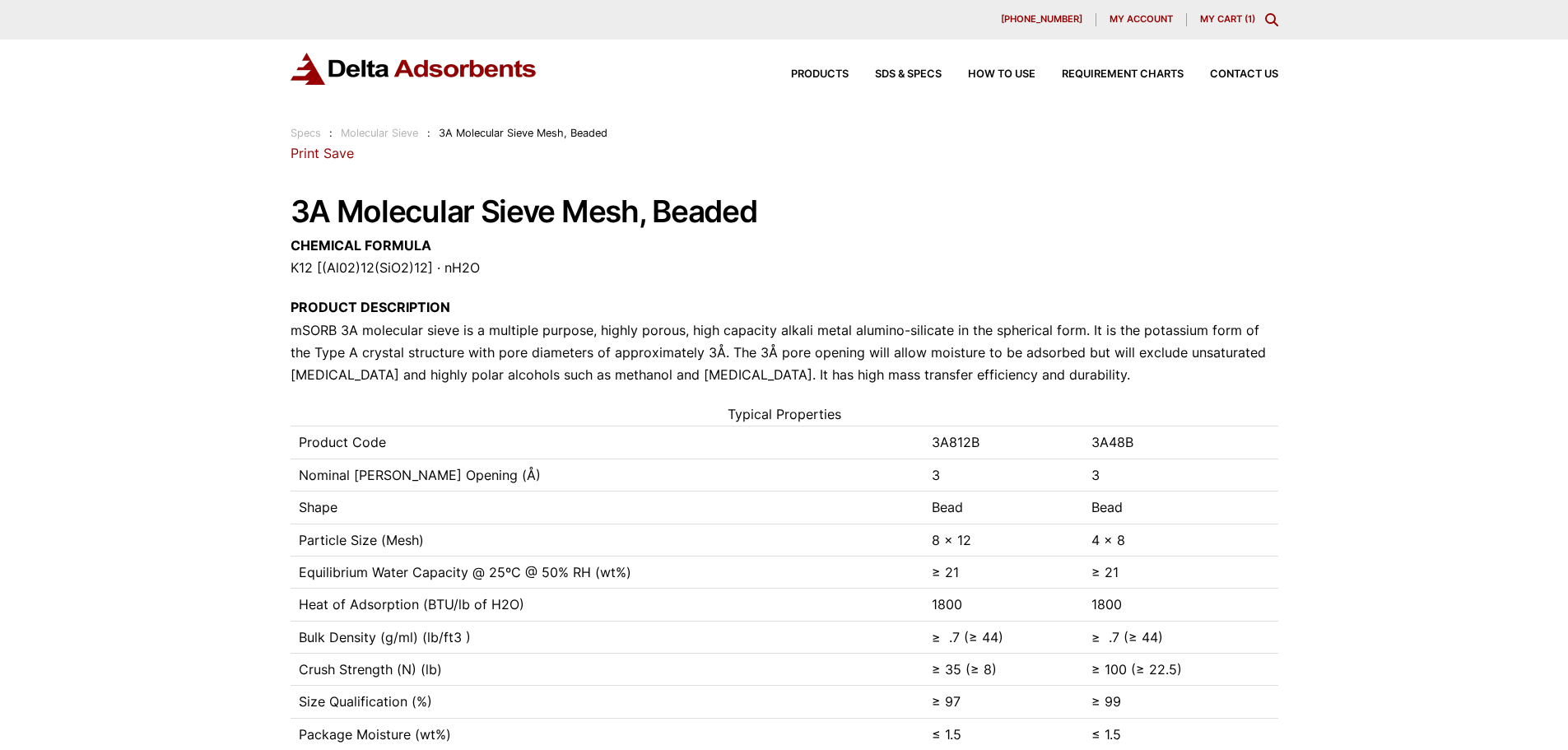
click at [1218, 18] on link "My Cart ( 1 )" at bounding box center [1227, 19] width 55 height 11
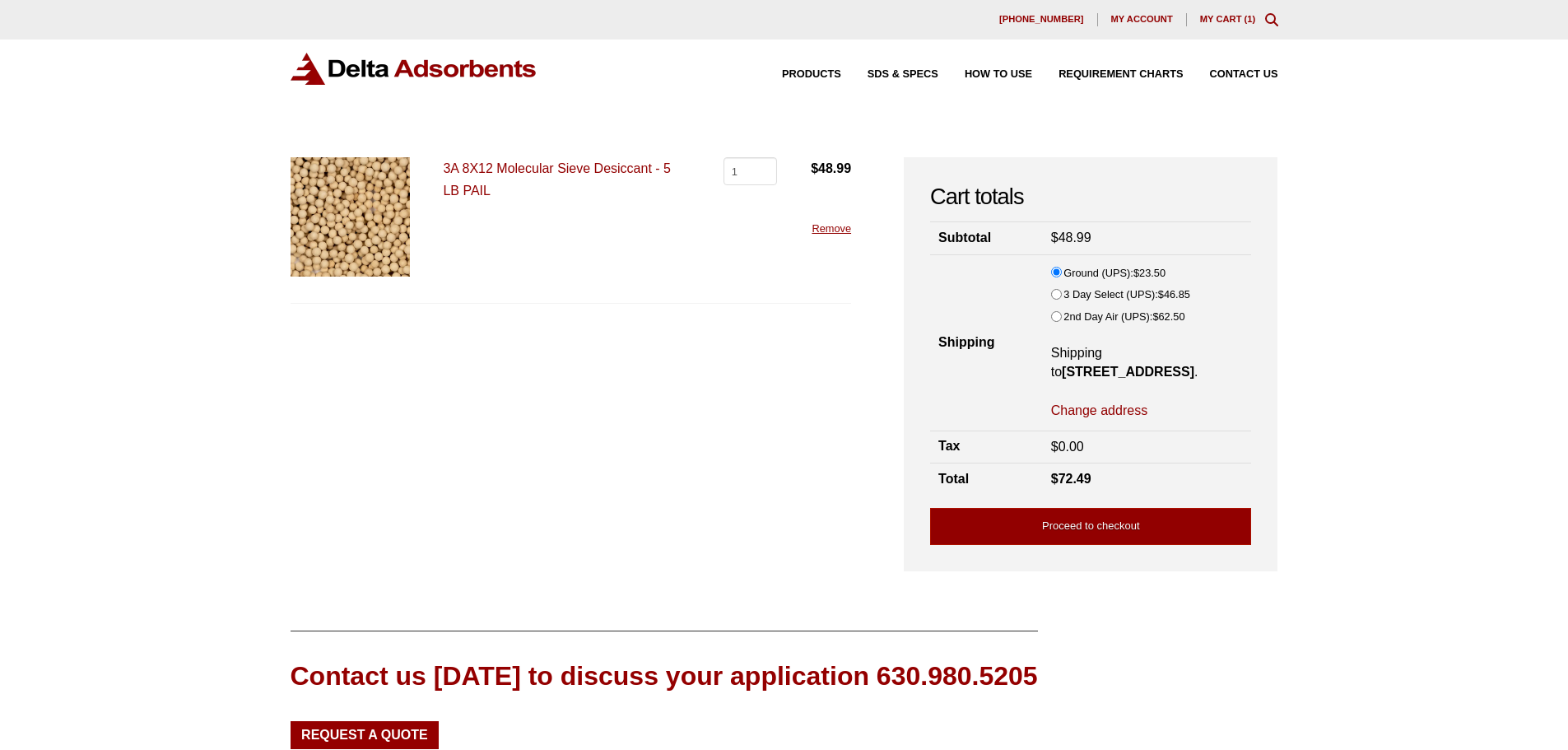
click at [502, 168] on link "3A 8X12 Molecular Sieve Desiccant - 5 LB PAIL" at bounding box center [557, 179] width 228 height 36
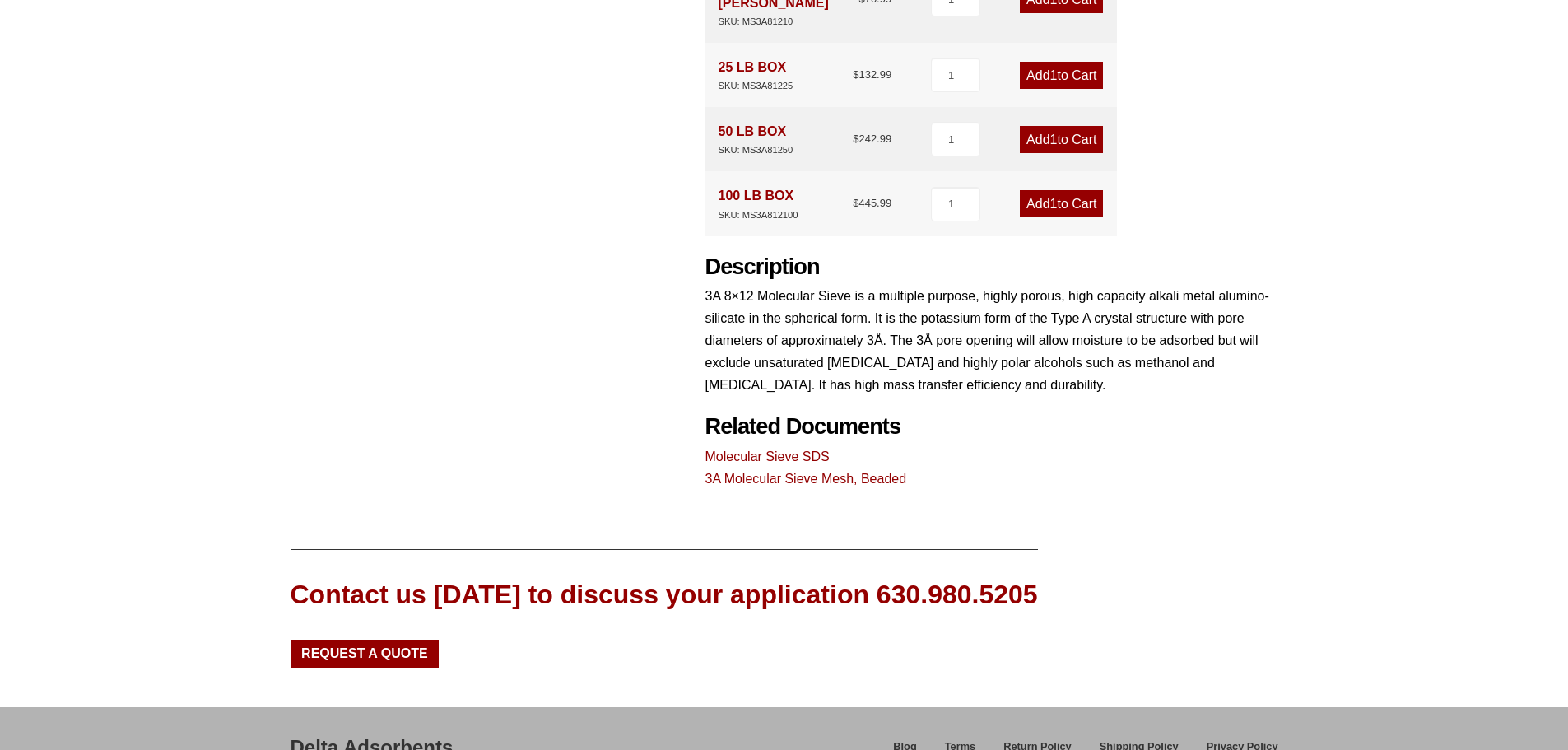
scroll to position [713, 0]
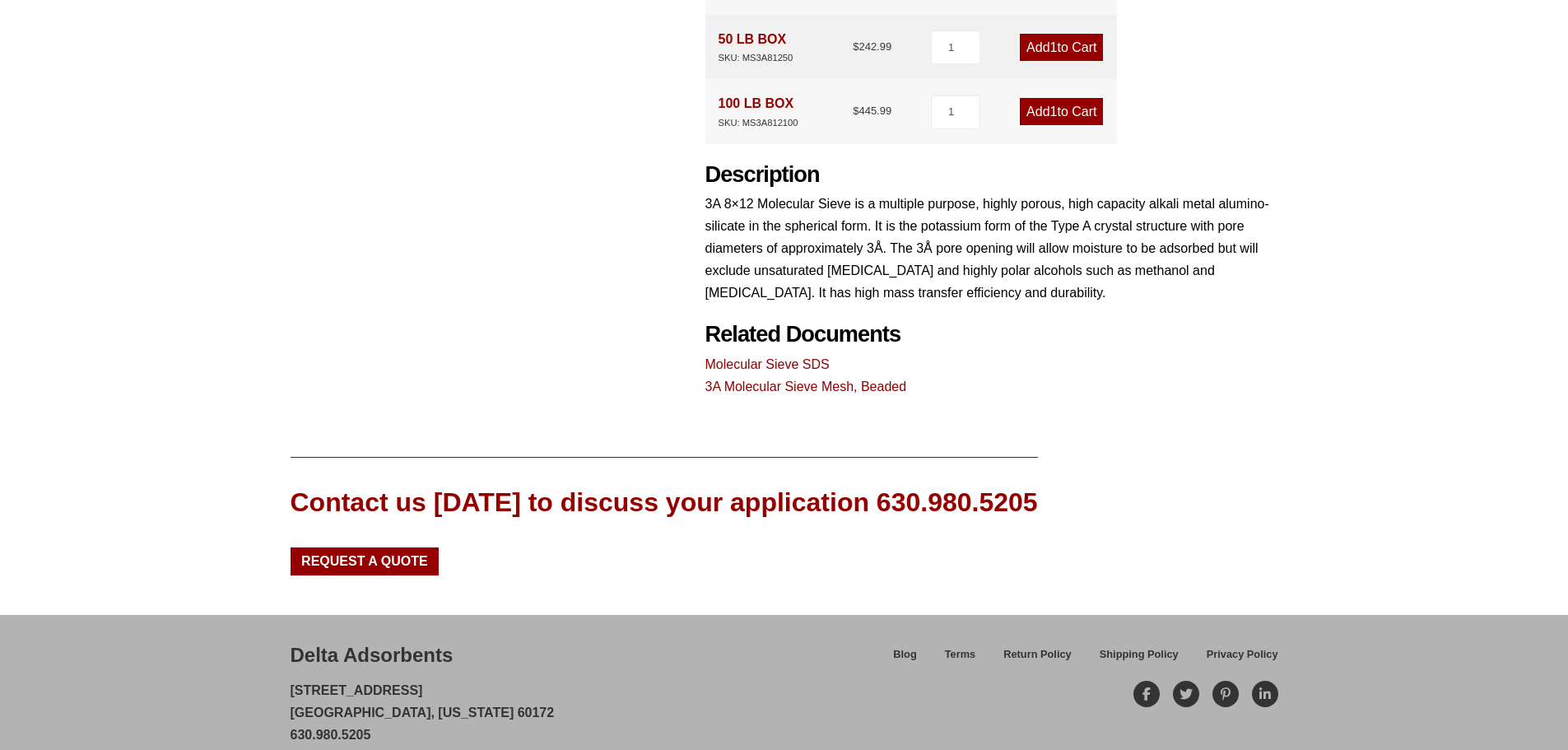
click at [772, 357] on link "Molecular Sieve SDS" at bounding box center [767, 364] width 124 height 14
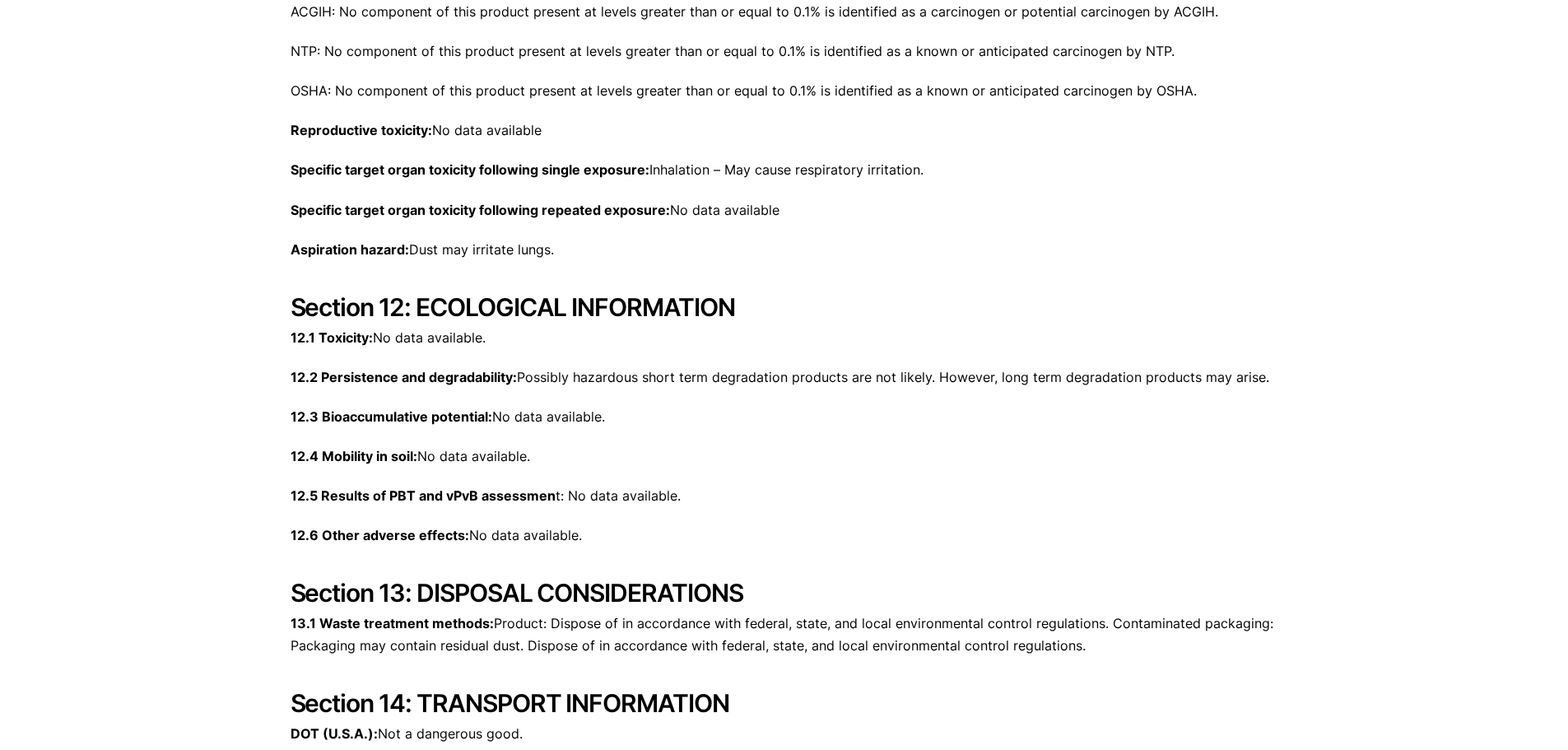
scroll to position [4938, 0]
